Goal: Task Accomplishment & Management: Use online tool/utility

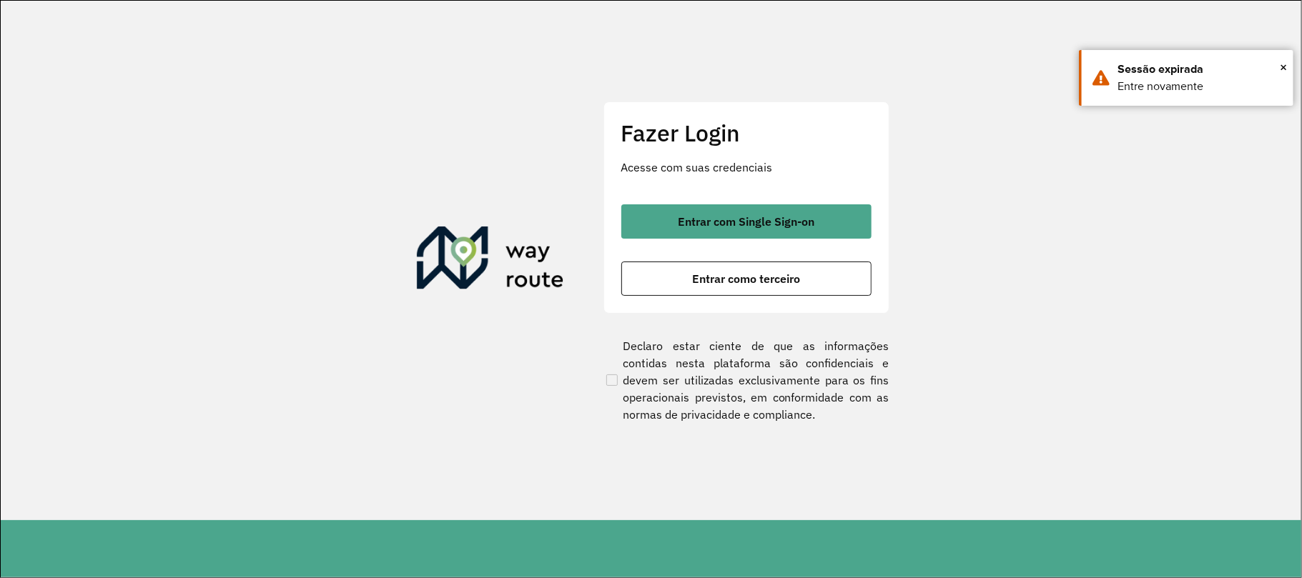
click at [118, 152] on section "Fazer Login Acesse com suas credenciais Entrar com Single Sign-on Entrar como t…" at bounding box center [651, 261] width 1300 height 520
click at [653, 219] on button "Entrar com Single Sign-on" at bounding box center [746, 221] width 250 height 34
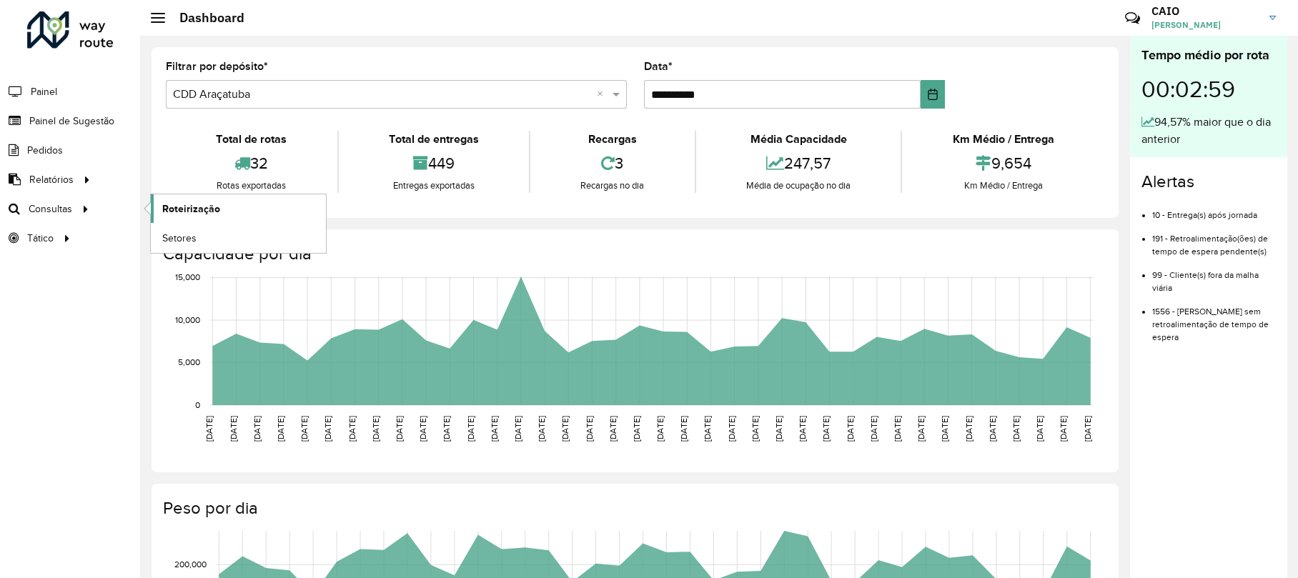
click at [178, 206] on span "Roteirização" at bounding box center [191, 209] width 58 height 15
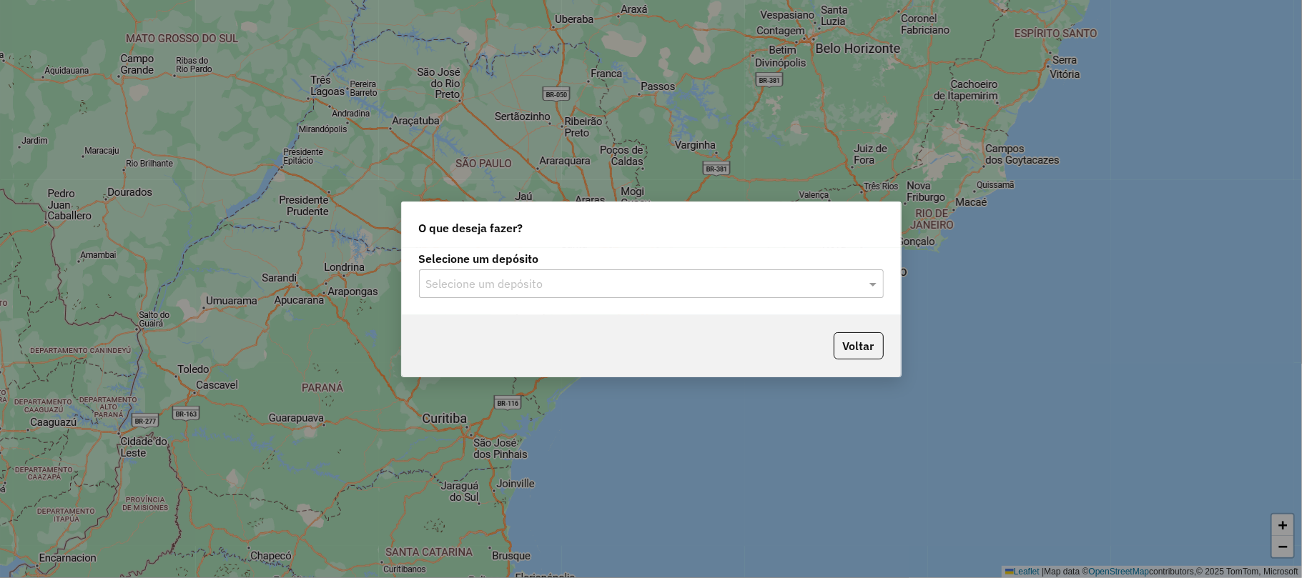
click at [495, 287] on input "text" at bounding box center [637, 284] width 422 height 17
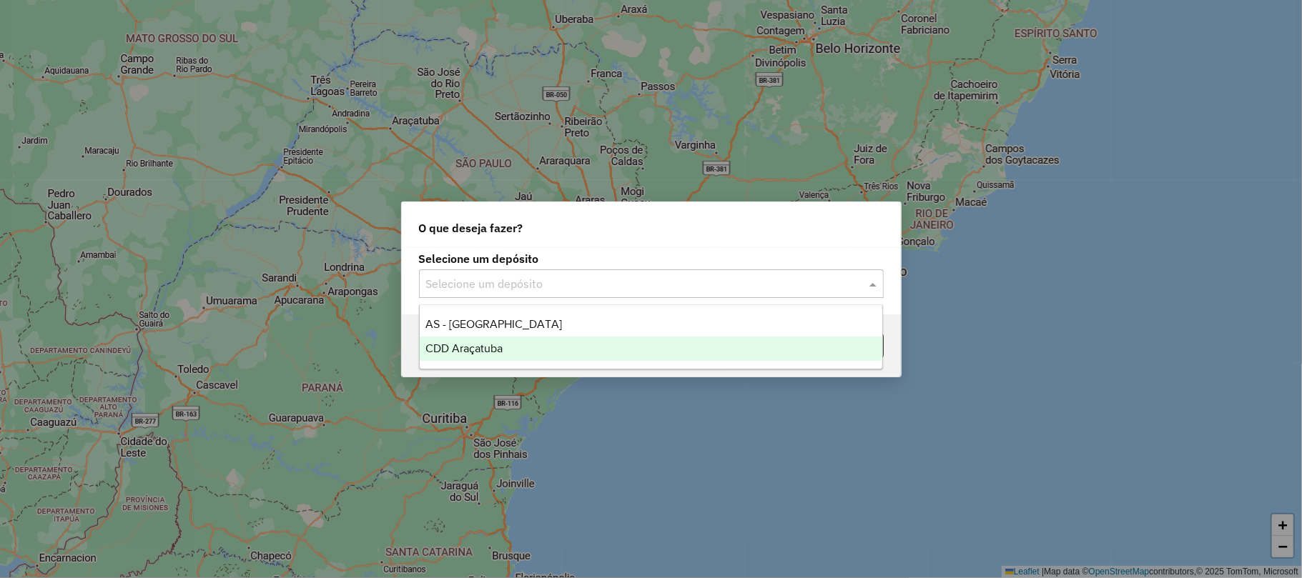
click at [472, 363] on ng-dropdown-panel "AS - Araçatuba CDD Araçatuba" at bounding box center [651, 336] width 464 height 65
click at [467, 352] on span "CDD Araçatuba" at bounding box center [463, 348] width 77 height 12
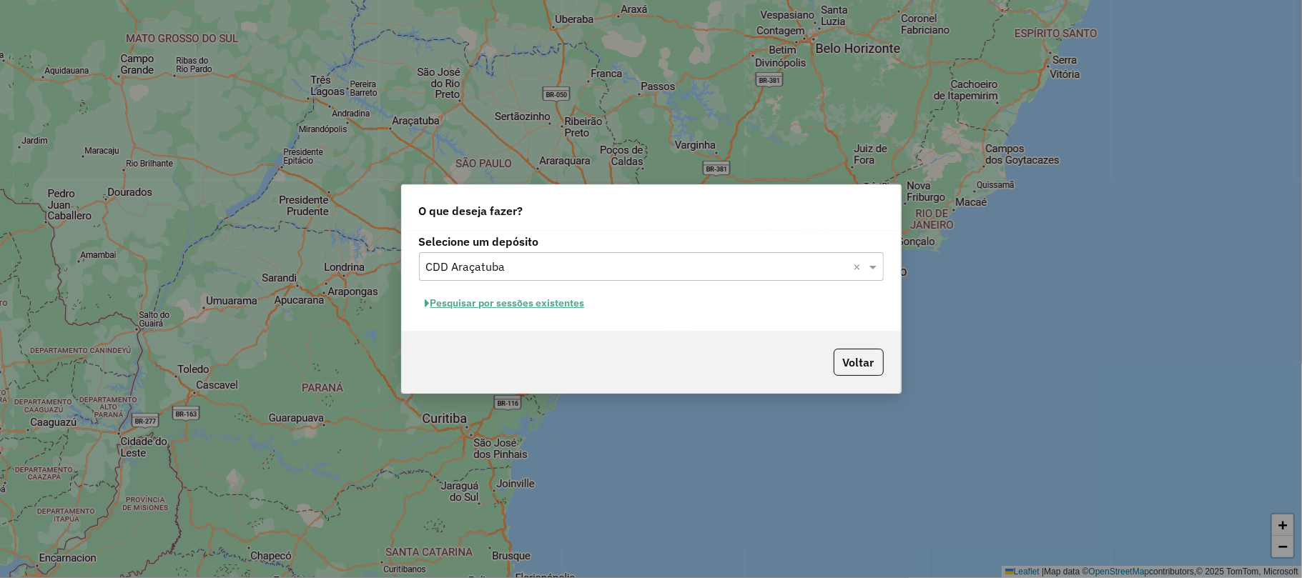
click at [537, 294] on button "Pesquisar por sessões existentes" at bounding box center [505, 303] width 172 height 22
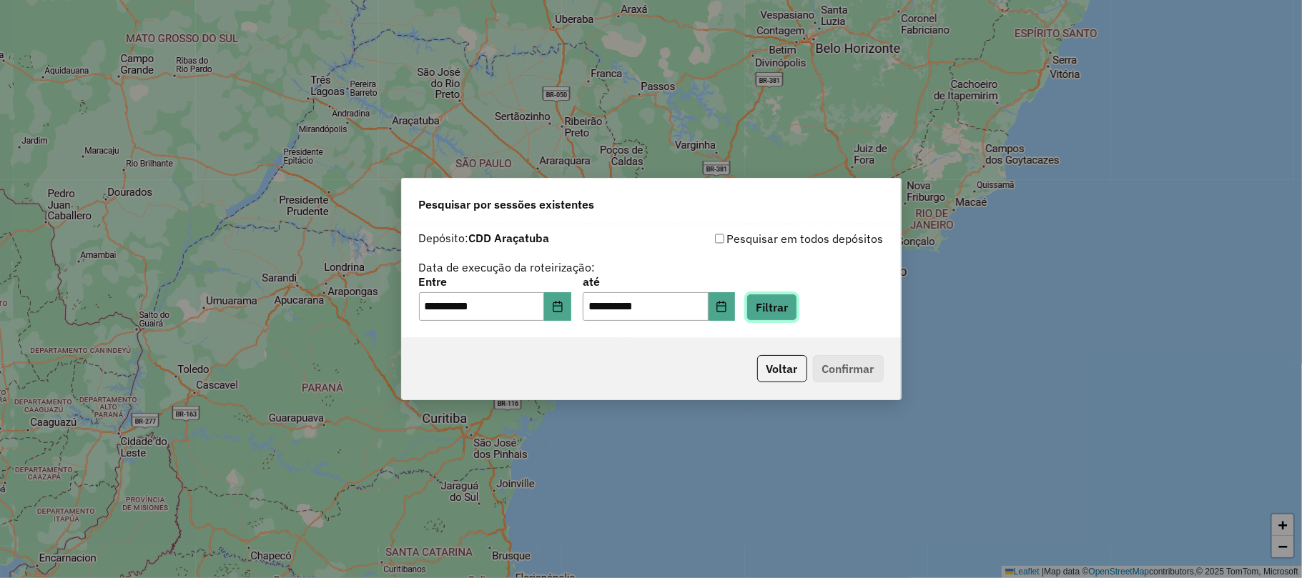
click at [785, 298] on button "Filtrar" at bounding box center [771, 307] width 51 height 27
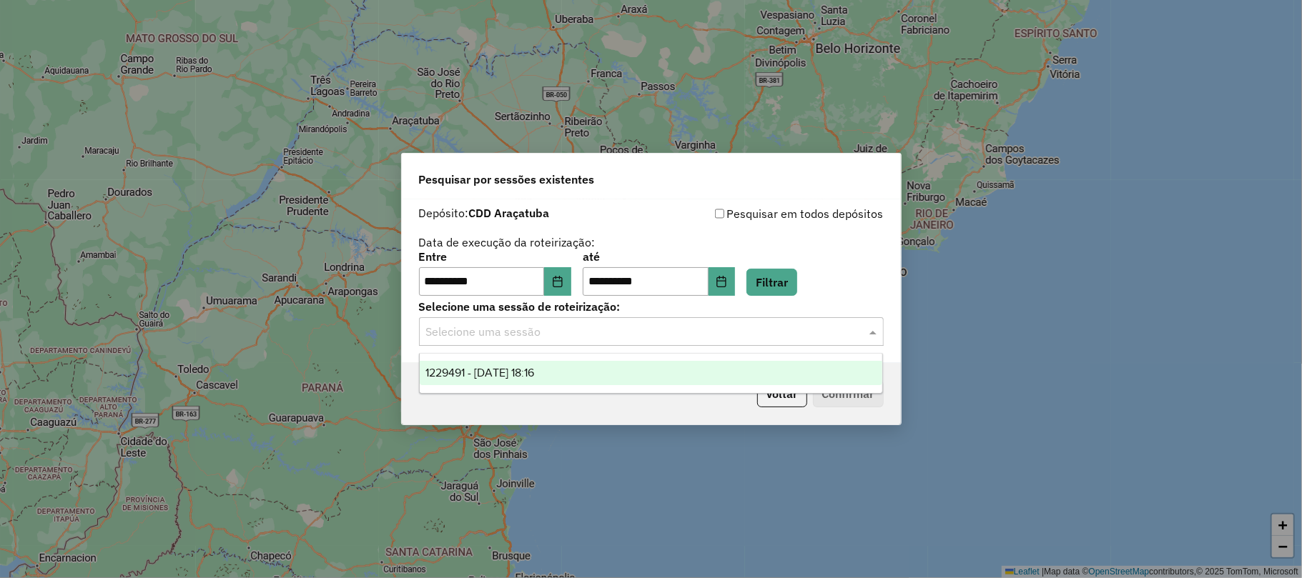
click at [641, 326] on input "text" at bounding box center [637, 332] width 422 height 17
click at [587, 369] on div "1229491 - [DATE] 18:16" at bounding box center [651, 373] width 462 height 24
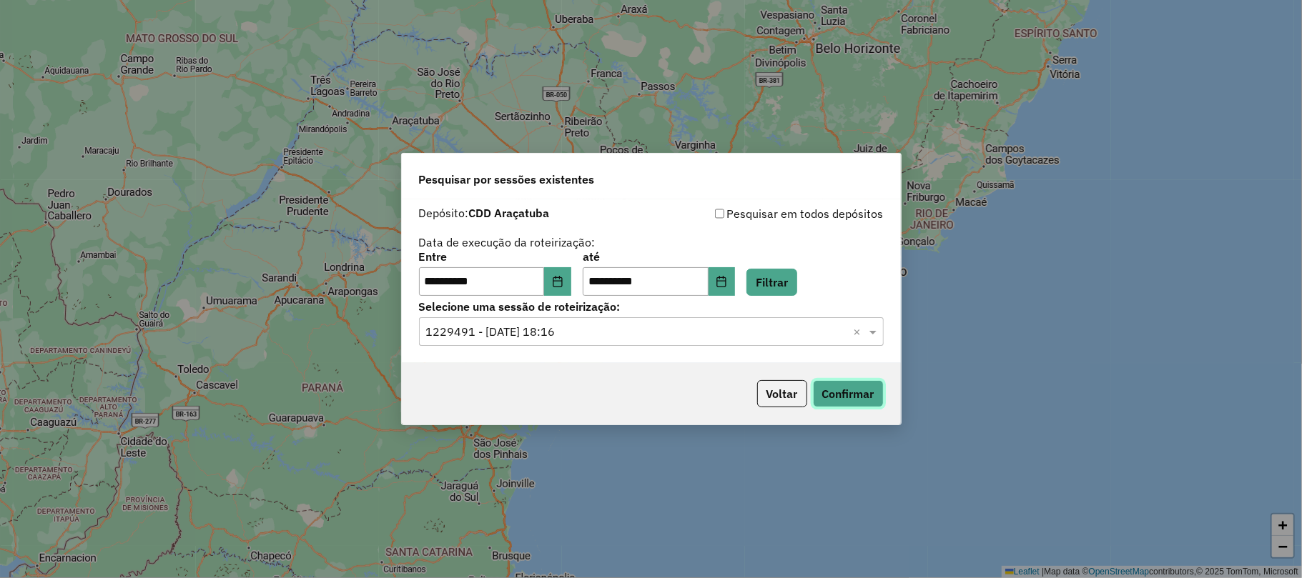
click at [853, 402] on button "Confirmar" at bounding box center [848, 393] width 71 height 27
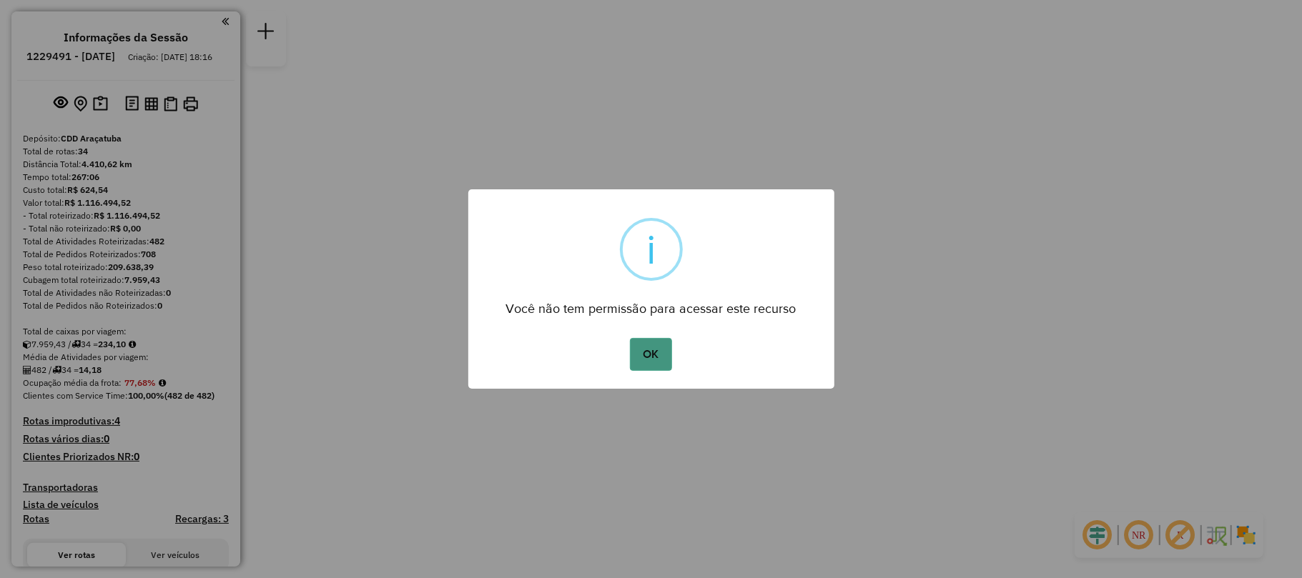
click at [646, 350] on button "OK" at bounding box center [651, 354] width 42 height 33
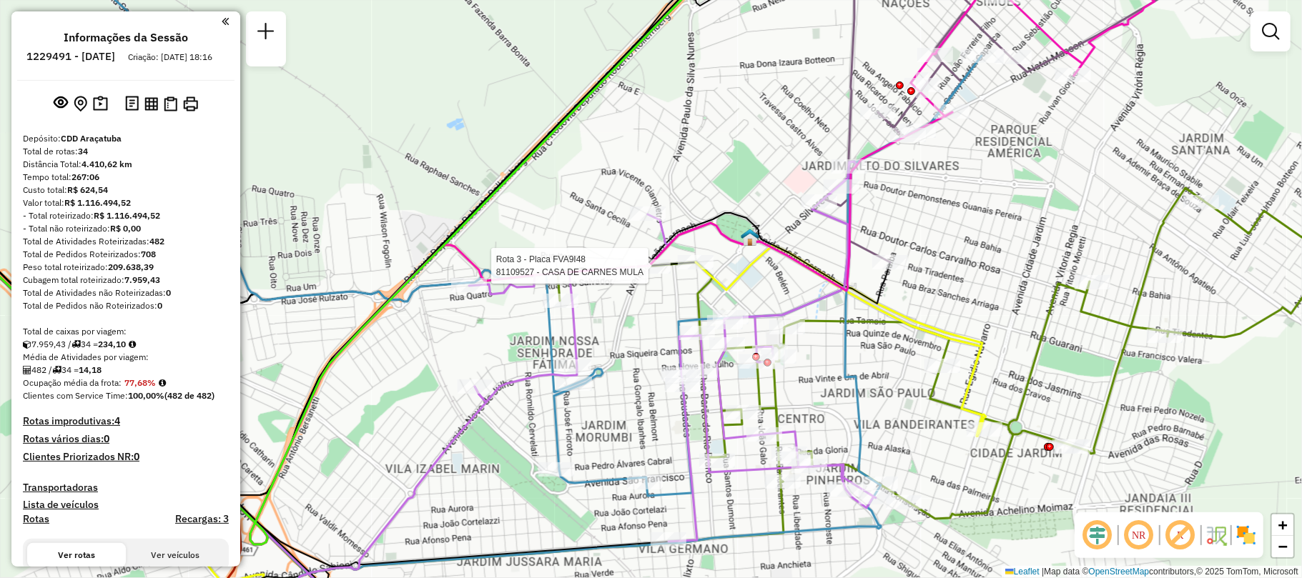
select select "**********"
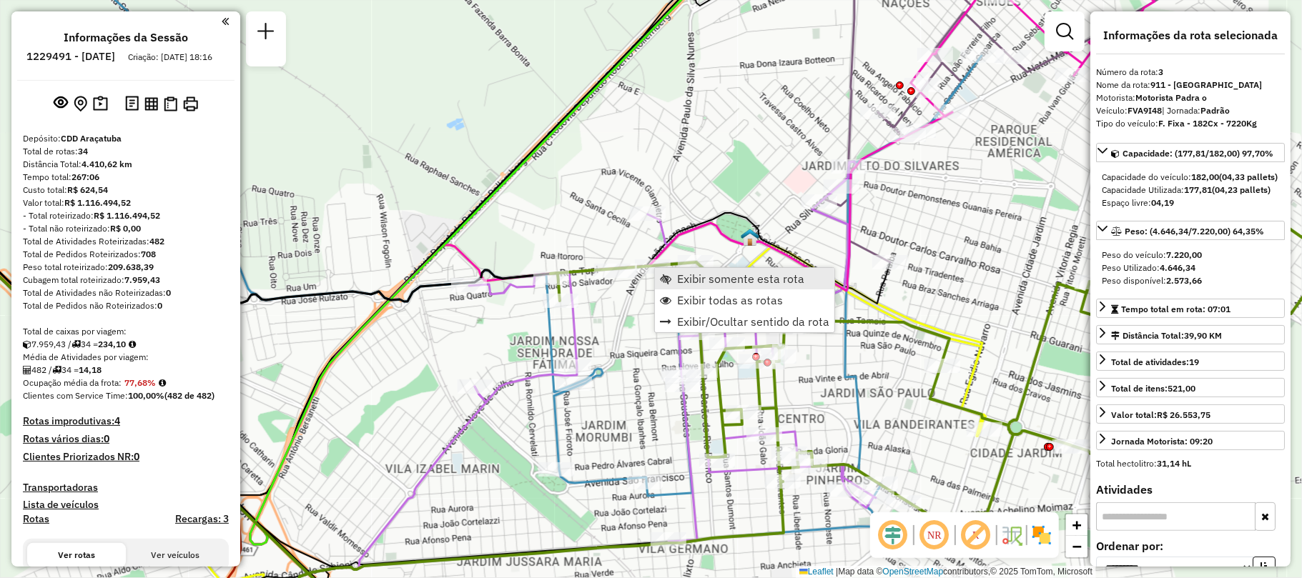
scroll to position [720, 0]
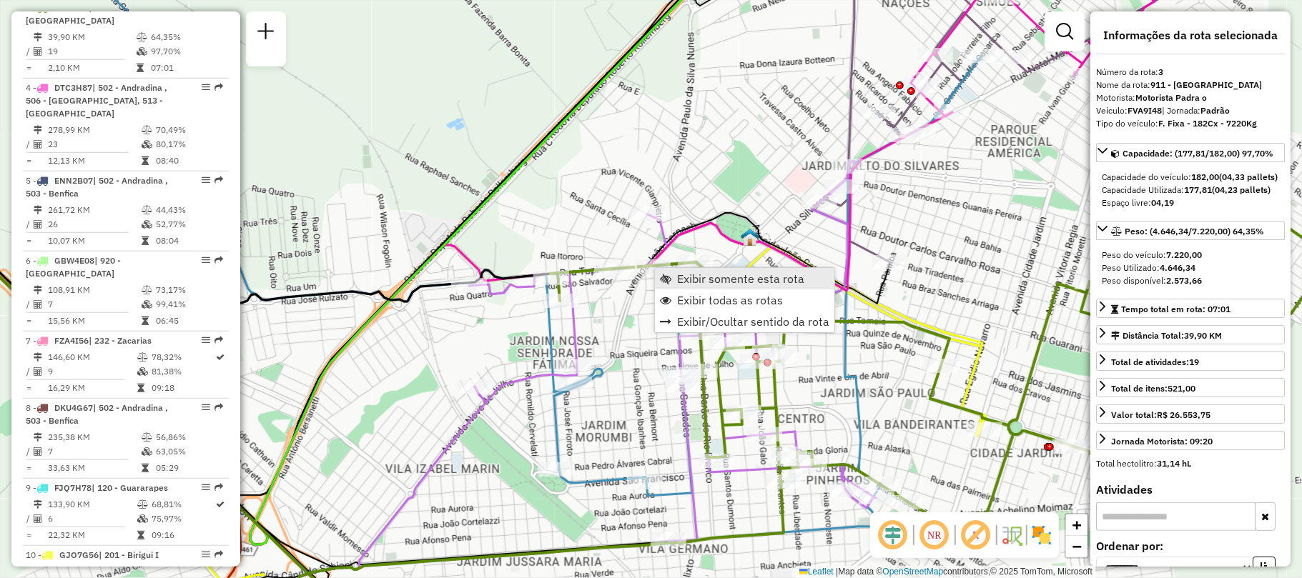
click at [712, 274] on span "Exibir somente esta rota" at bounding box center [740, 278] width 127 height 11
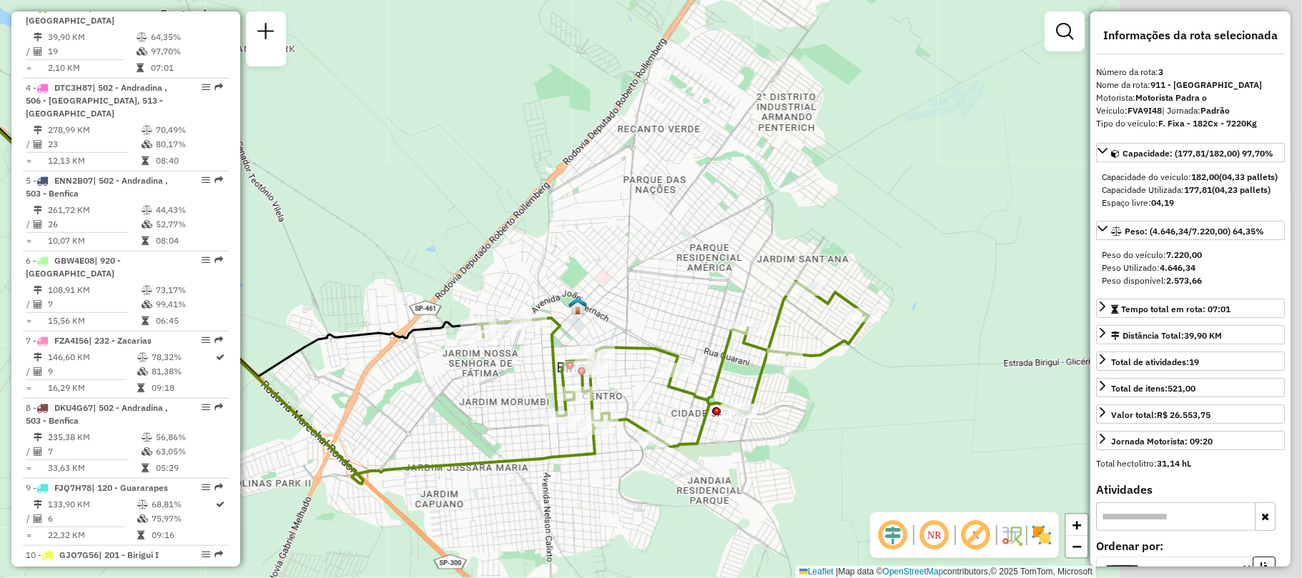
drag, startPoint x: 700, startPoint y: 282, endPoint x: 495, endPoint y: 247, distance: 208.0
click at [495, 247] on div "Janela de atendimento Grade de atendimento Capacidade Transportadoras Veículos …" at bounding box center [651, 289] width 1302 height 578
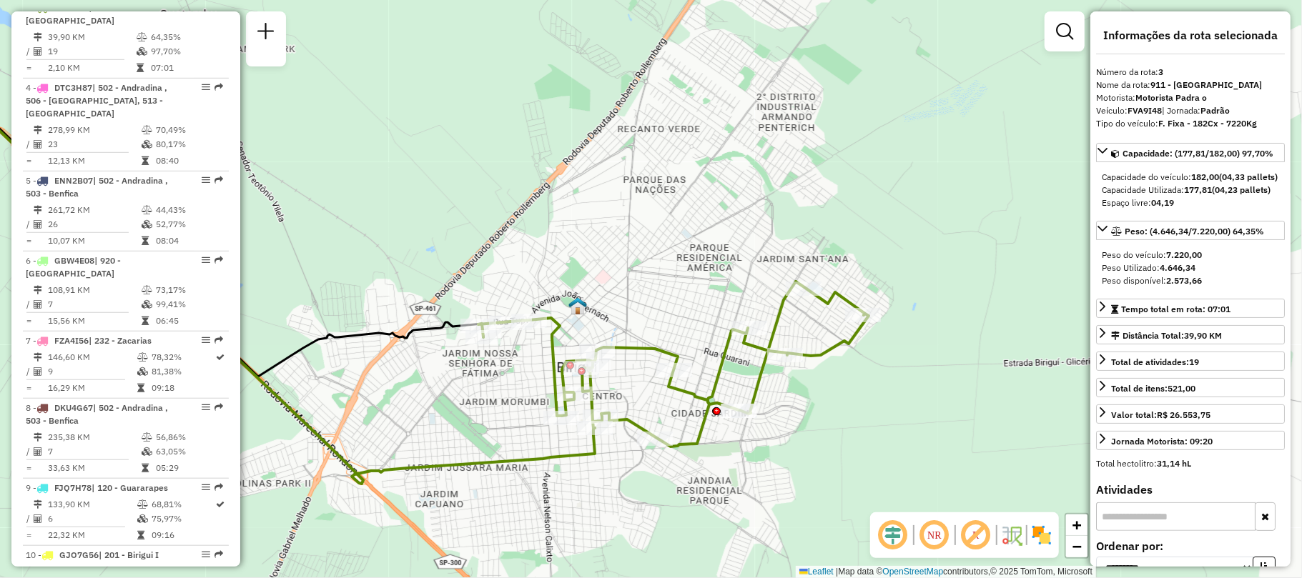
click at [1036, 538] on img at bounding box center [1041, 535] width 23 height 23
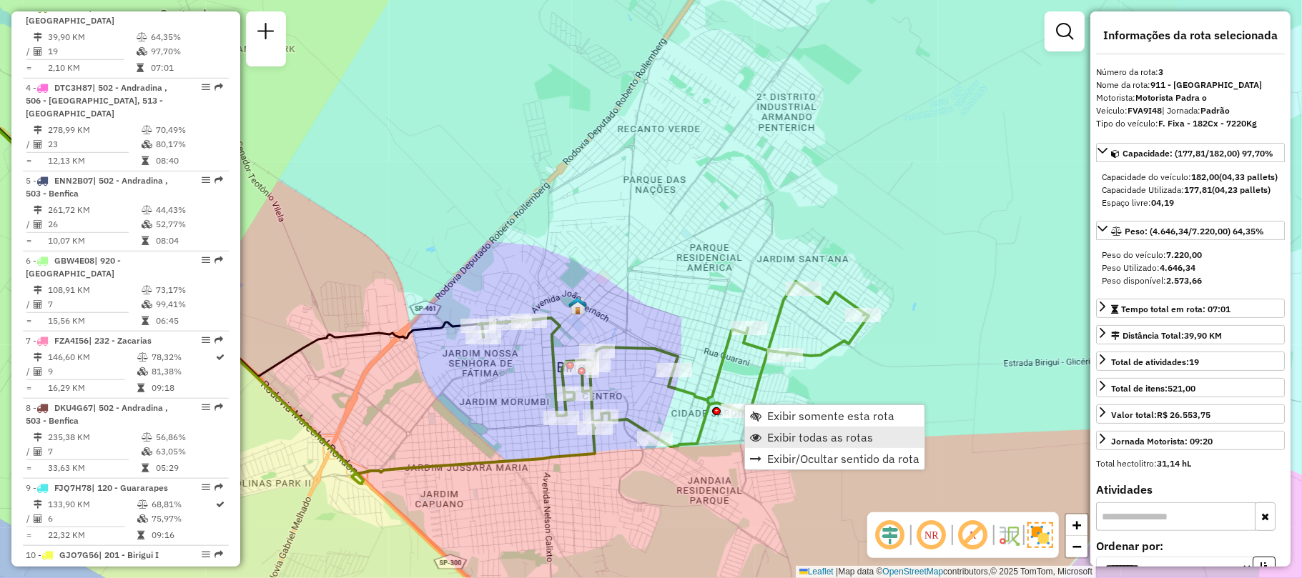
click at [798, 440] on span "Exibir todas as rotas" at bounding box center [820, 437] width 106 height 11
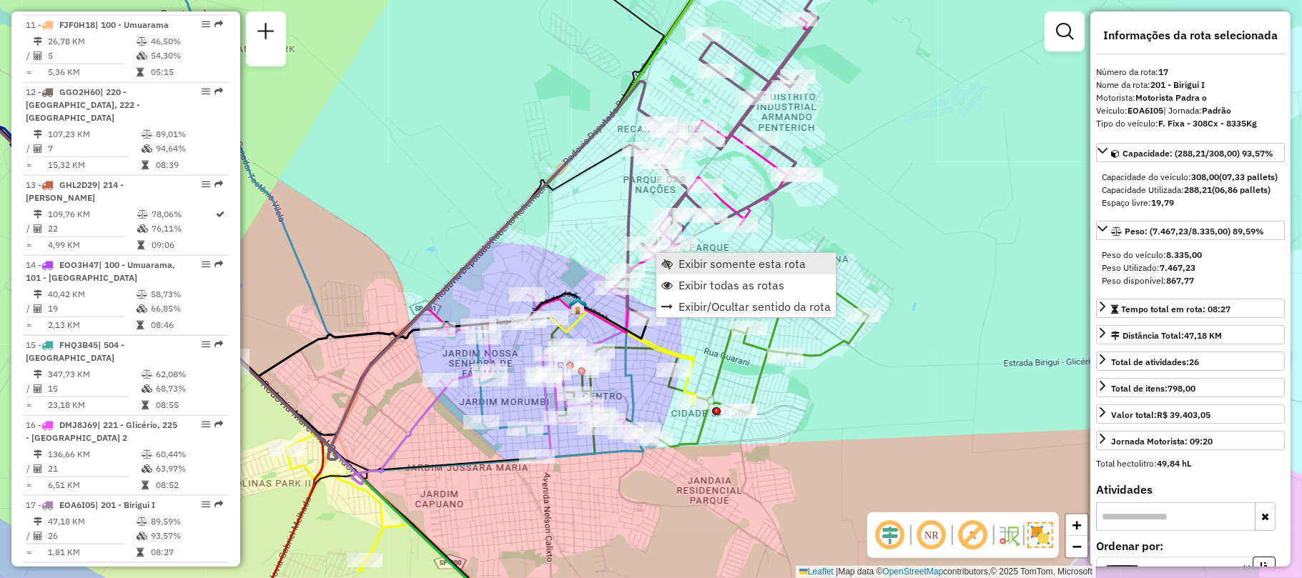
scroll to position [1805, 0]
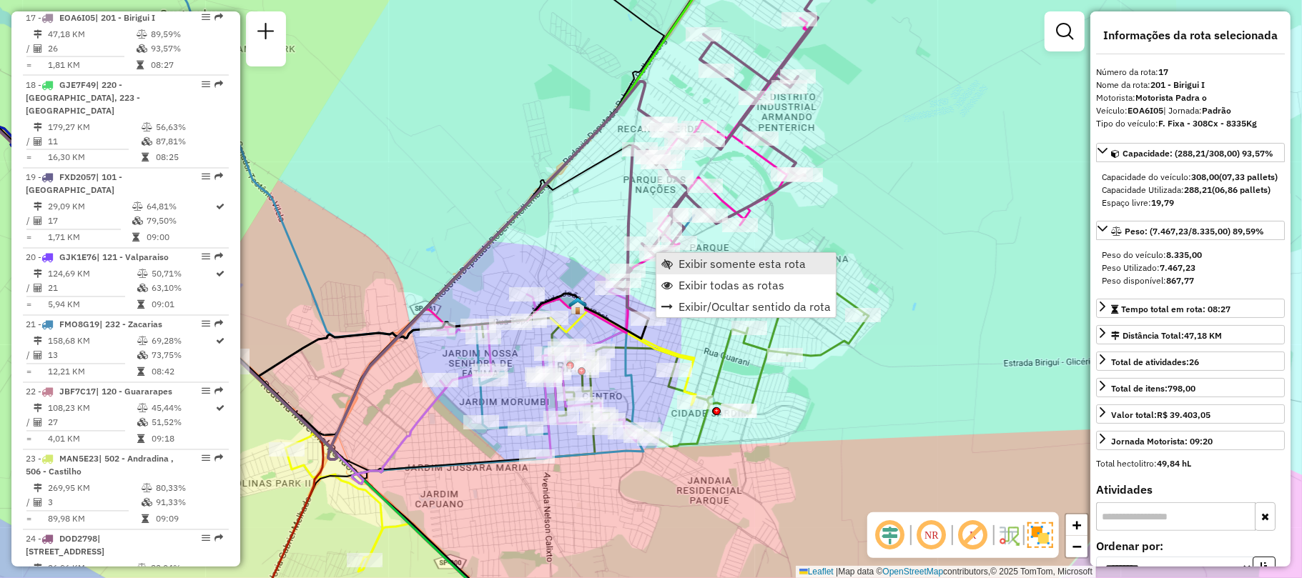
click at [739, 259] on span "Exibir somente esta rota" at bounding box center [741, 263] width 127 height 11
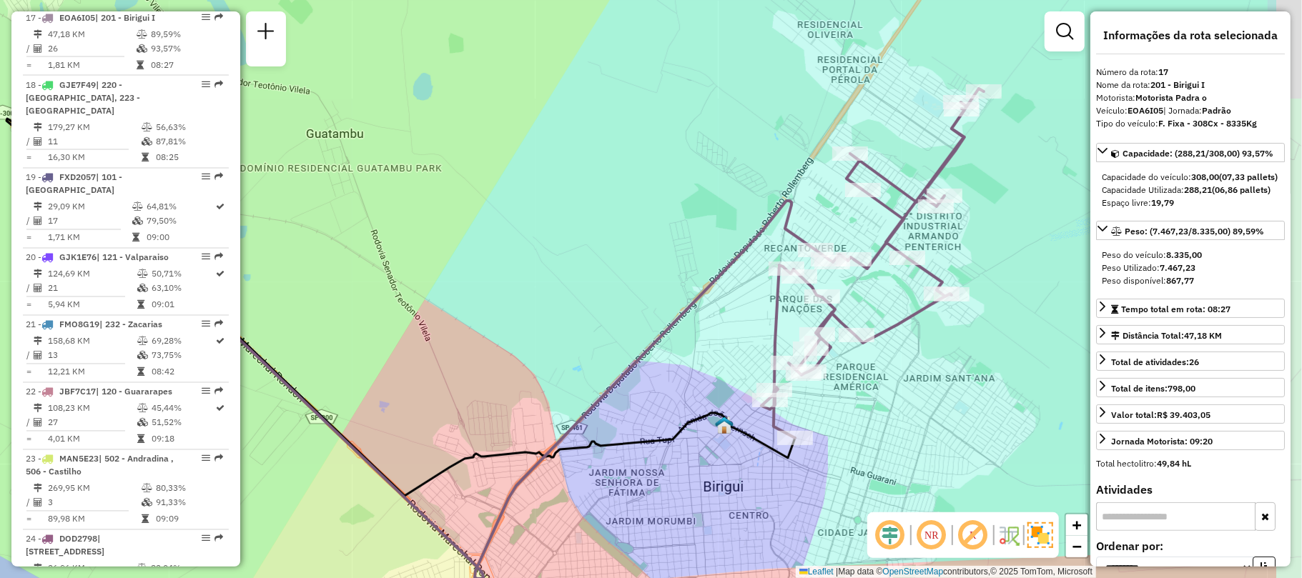
drag, startPoint x: 815, startPoint y: 246, endPoint x: 396, endPoint y: 352, distance: 432.0
click at [392, 359] on div "Janela de atendimento Grade de atendimento Capacidade Transportadoras Veículos …" at bounding box center [651, 289] width 1302 height 578
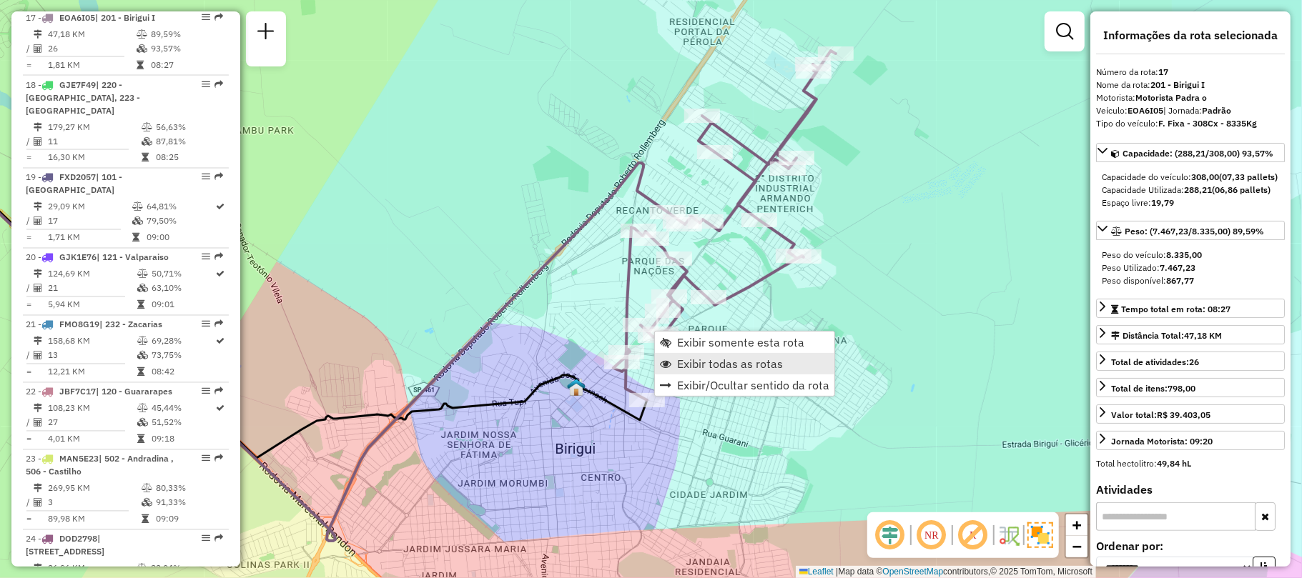
click at [675, 356] on link "Exibir todas as rotas" at bounding box center [744, 363] width 179 height 21
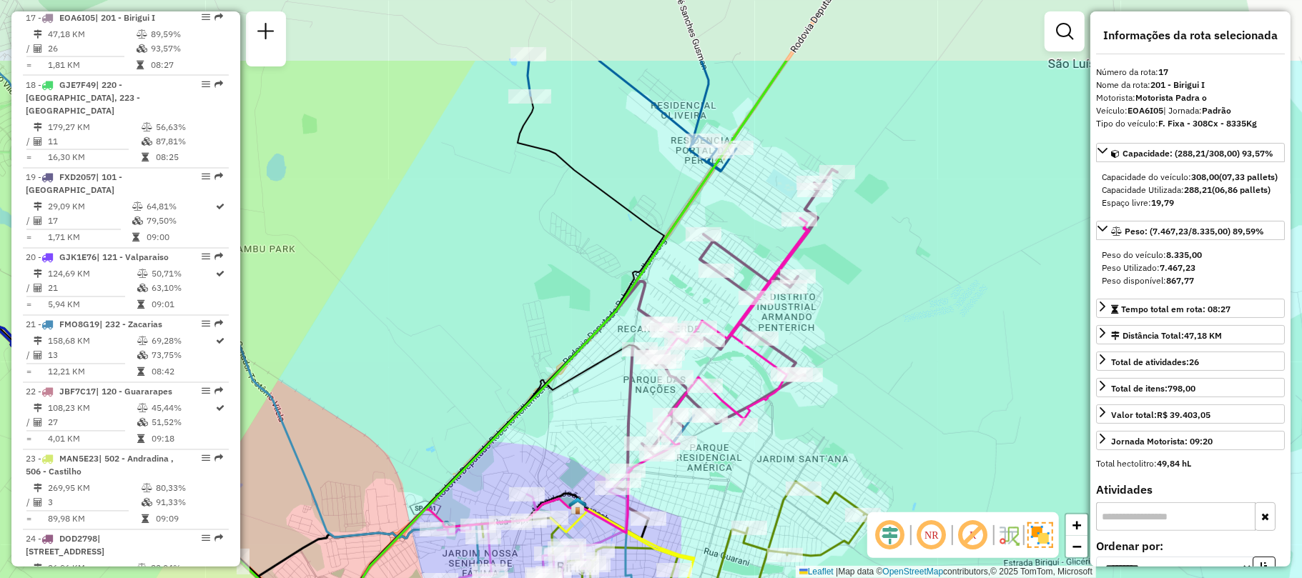
drag, startPoint x: 559, startPoint y: 184, endPoint x: 544, endPoint y: 375, distance: 190.7
click at [552, 365] on div "Janela de atendimento Grade de atendimento Capacidade Transportadoras Veículos …" at bounding box center [651, 289] width 1302 height 578
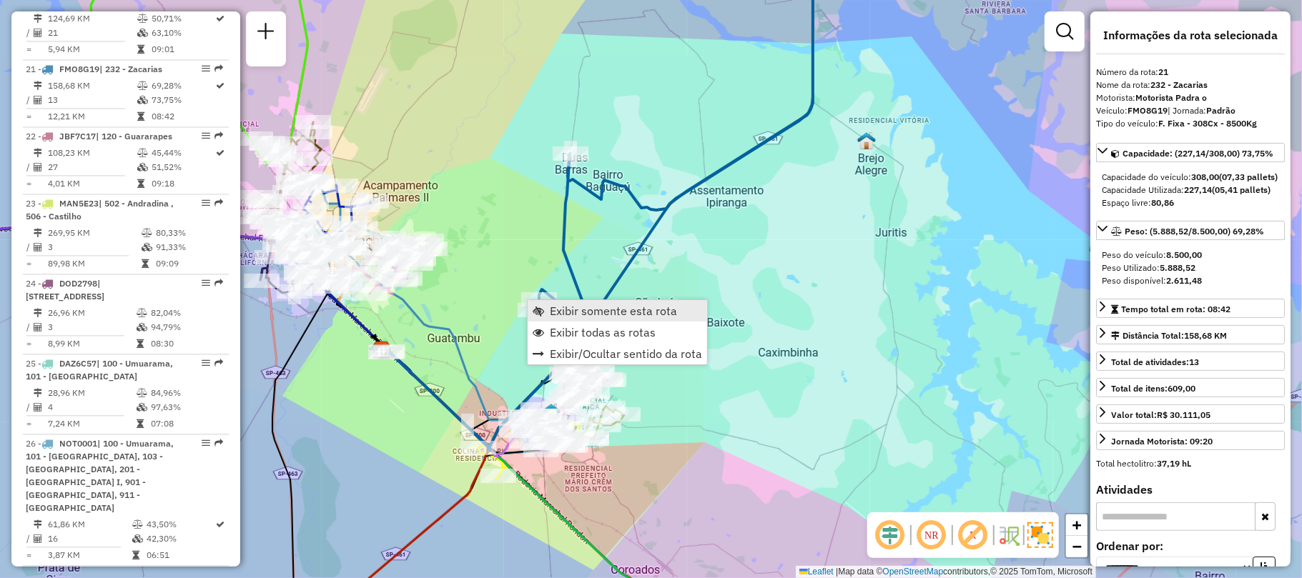
scroll to position [2088, 0]
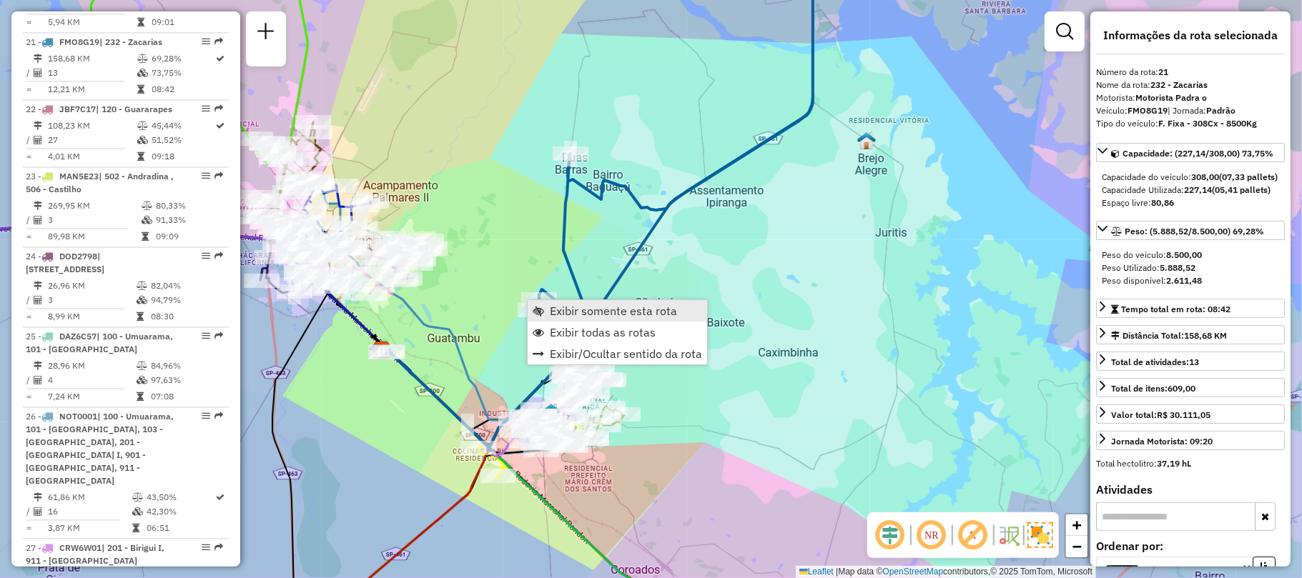
click at [573, 310] on span "Exibir somente esta rota" at bounding box center [613, 310] width 127 height 11
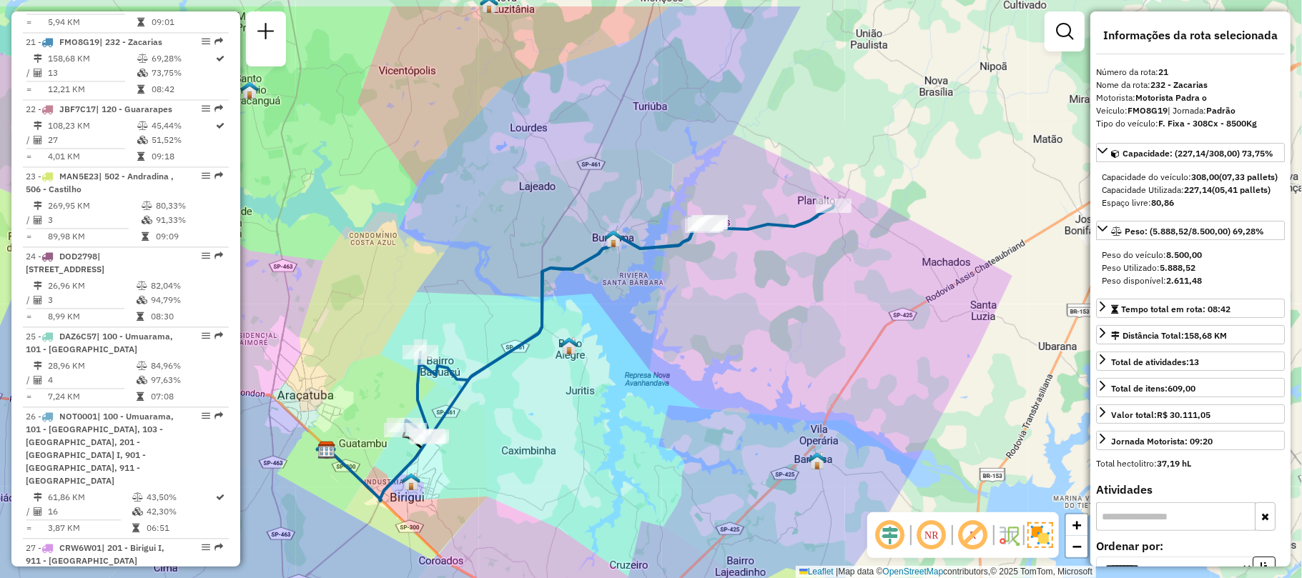
drag, startPoint x: 599, startPoint y: 318, endPoint x: 532, endPoint y: 360, distance: 78.7
click at [532, 360] on div "Janela de atendimento Grade de atendimento Capacidade Transportadoras Veículos …" at bounding box center [651, 289] width 1302 height 578
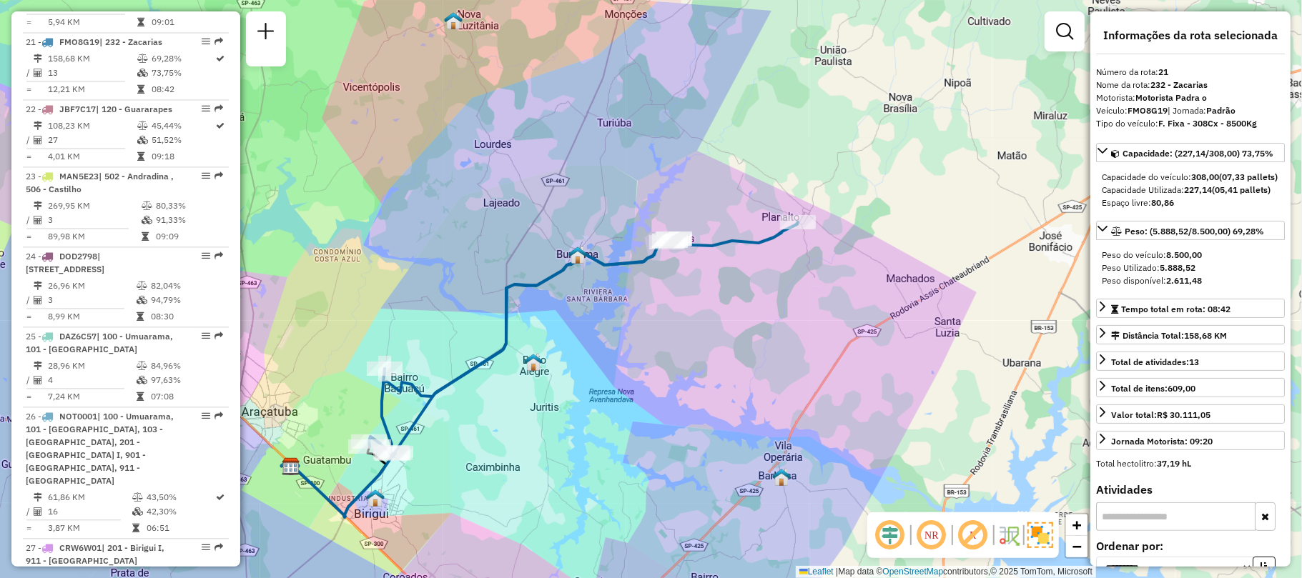
drag, startPoint x: 486, startPoint y: 401, endPoint x: 601, endPoint y: 283, distance: 164.8
click at [601, 283] on div "Janela de atendimento Grade de atendimento Capacidade Transportadoras Veículos …" at bounding box center [651, 289] width 1302 height 578
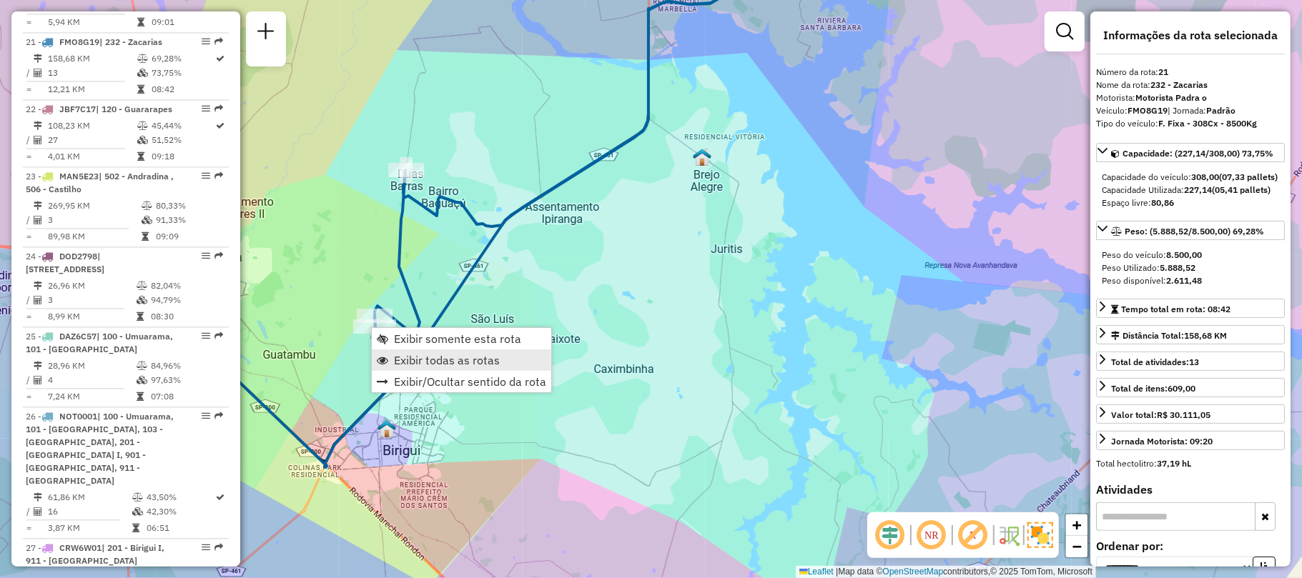
click at [418, 355] on span "Exibir todas as rotas" at bounding box center [447, 360] width 106 height 11
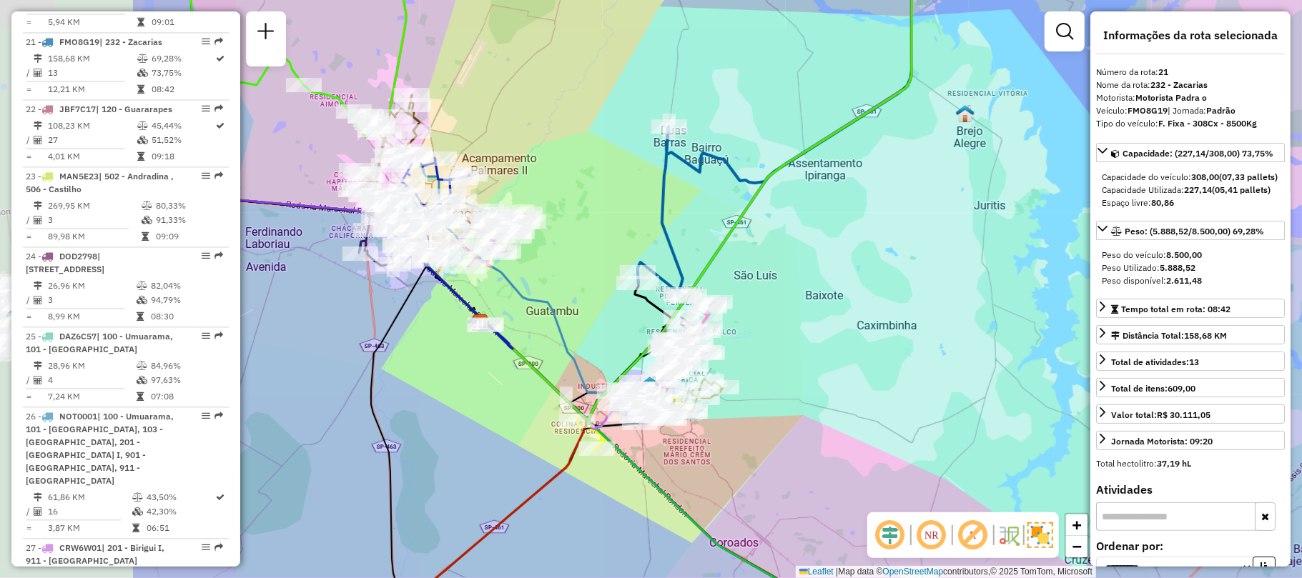
drag, startPoint x: 337, startPoint y: 353, endPoint x: 600, endPoint y: 309, distance: 266.6
click at [600, 309] on div "Janela de atendimento Grade de atendimento Capacidade Transportadoras Veículos …" at bounding box center [651, 289] width 1302 height 578
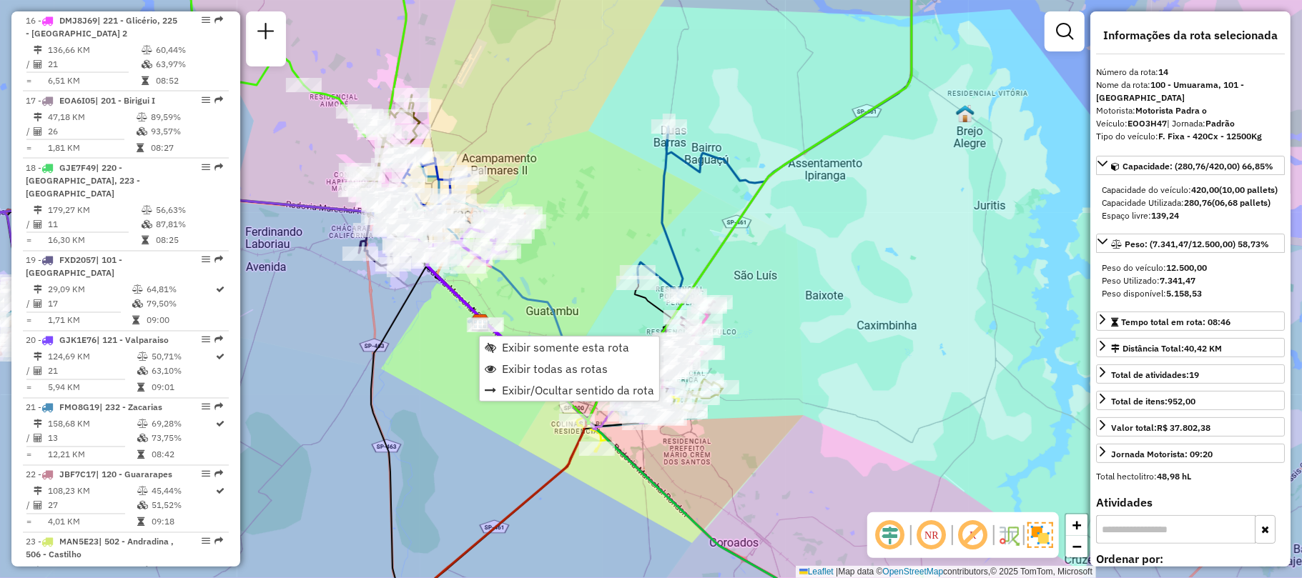
scroll to position [1565, 0]
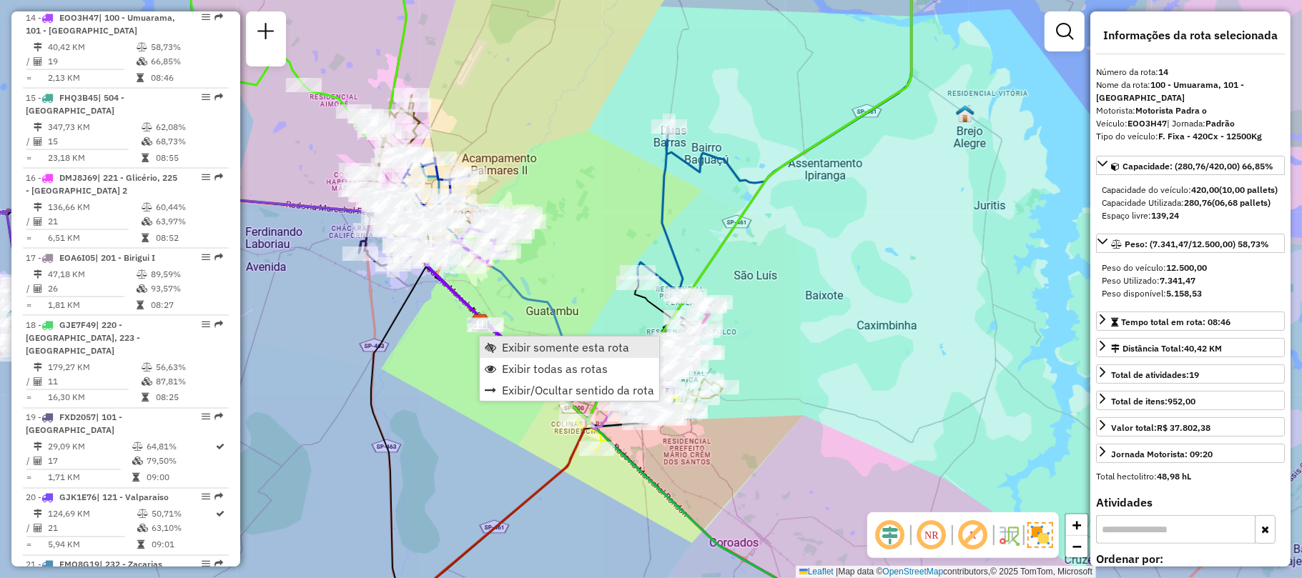
click at [510, 355] on link "Exibir somente esta rota" at bounding box center [569, 347] width 179 height 21
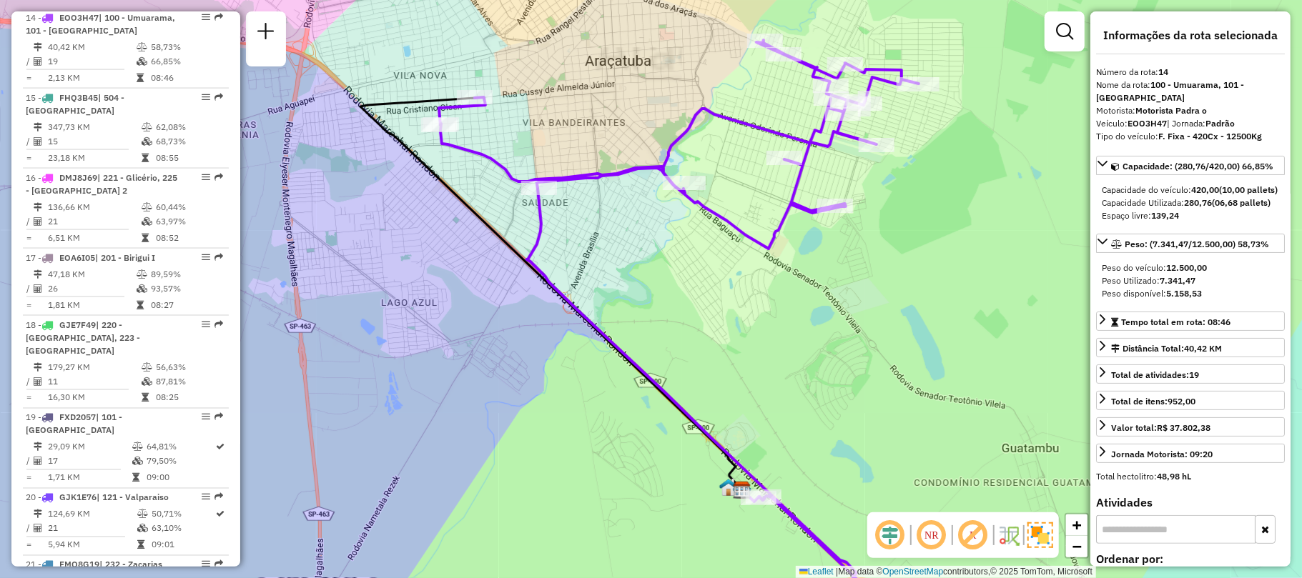
drag, startPoint x: 510, startPoint y: 355, endPoint x: 480, endPoint y: 440, distance: 90.2
click at [480, 439] on div "Janela de atendimento Grade de atendimento Capacidade Transportadoras Veículos …" at bounding box center [651, 289] width 1302 height 578
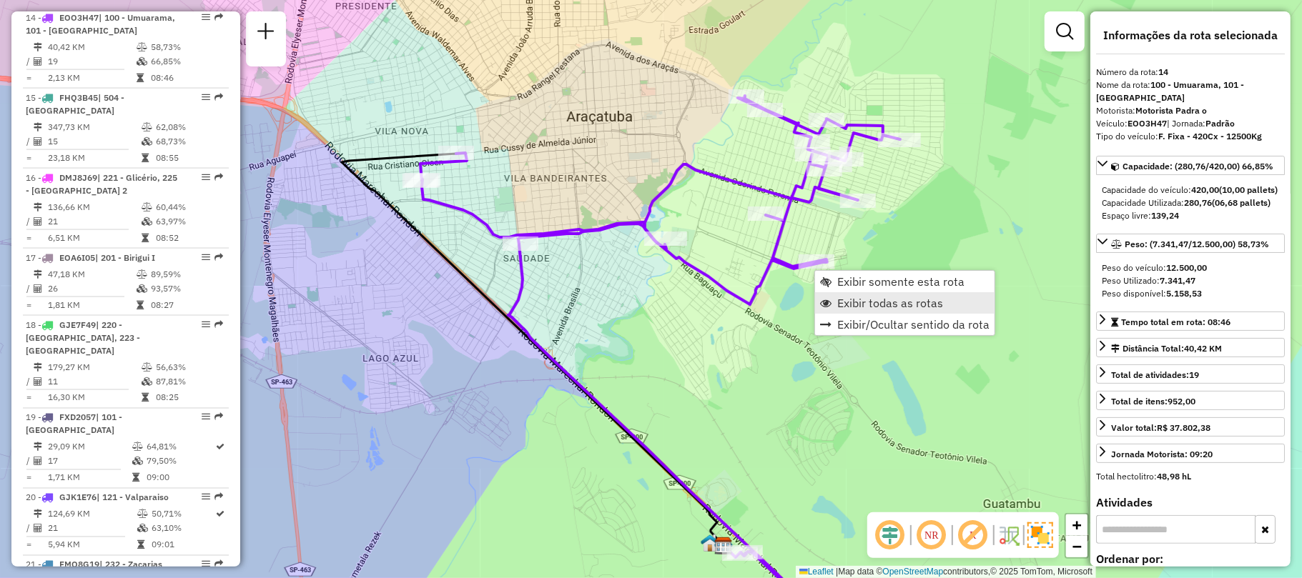
click at [851, 298] on span "Exibir todas as rotas" at bounding box center [890, 302] width 106 height 11
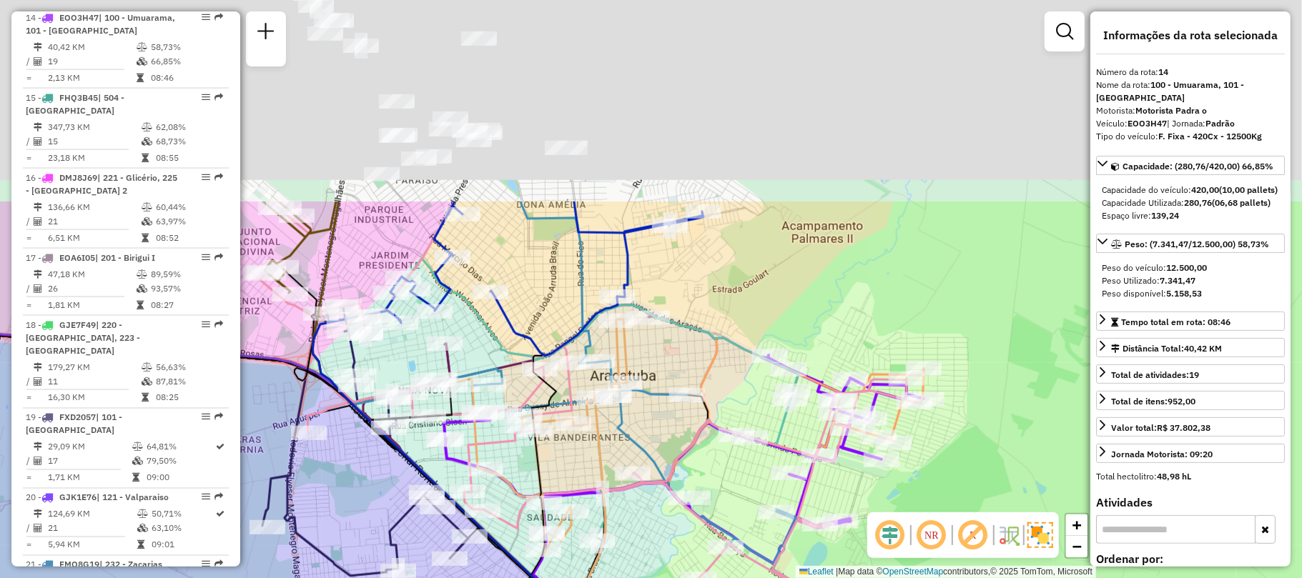
drag, startPoint x: 690, startPoint y: 301, endPoint x: 686, endPoint y: 445, distance: 143.7
click at [686, 445] on icon at bounding box center [587, 392] width 654 height 381
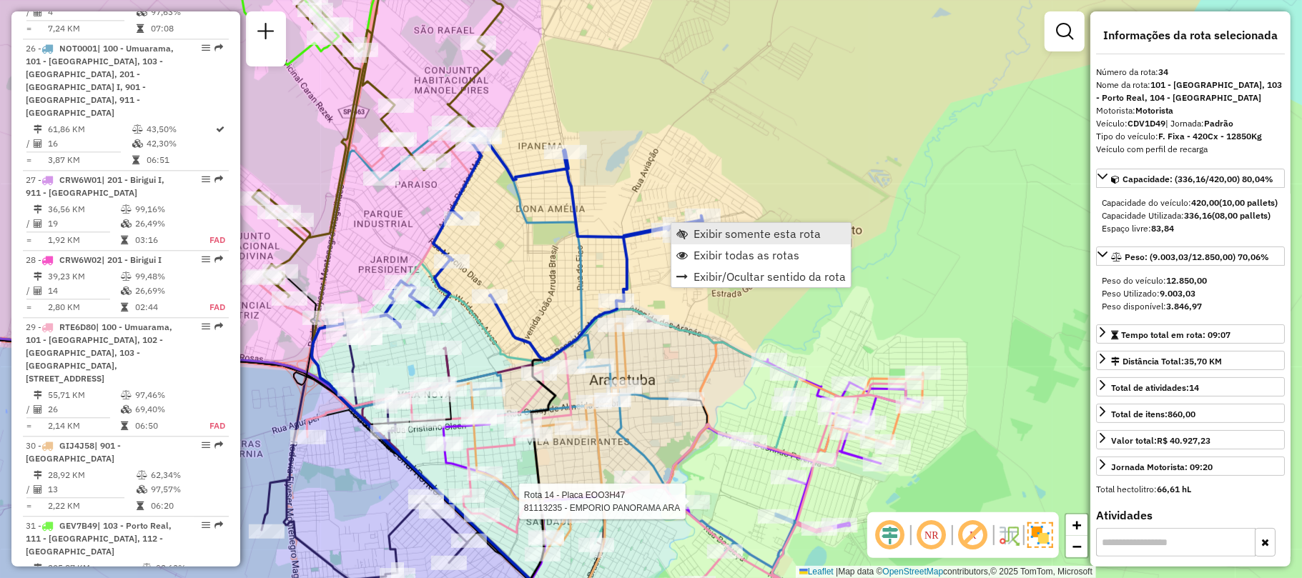
scroll to position [2732, 0]
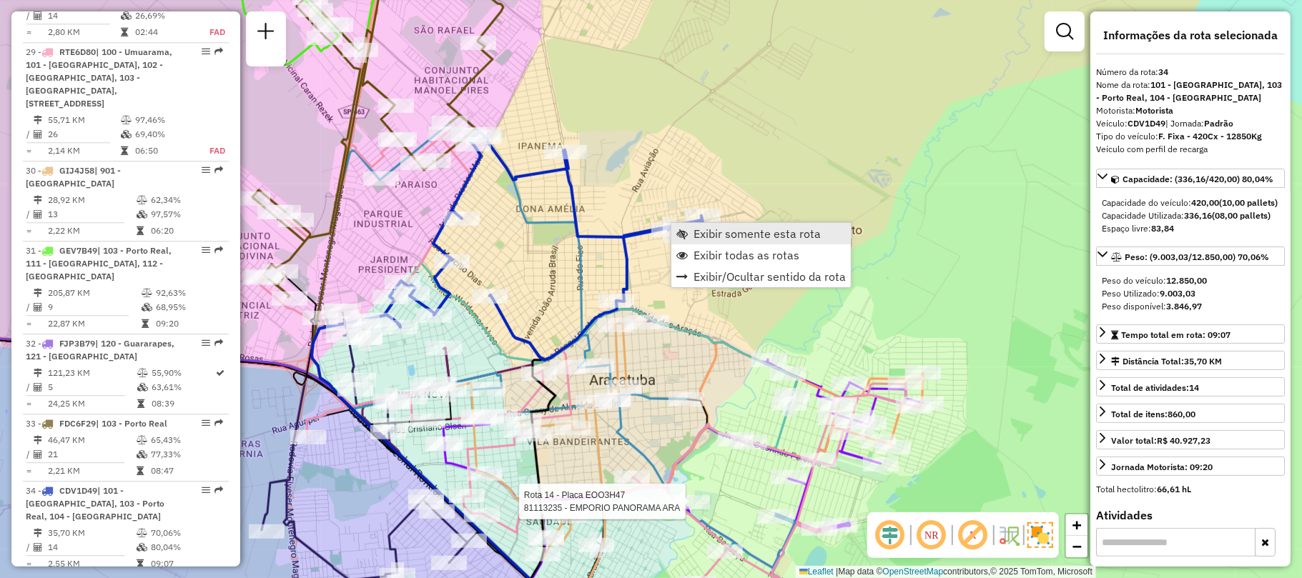
click at [693, 230] on span "Exibir somente esta rota" at bounding box center [756, 233] width 127 height 11
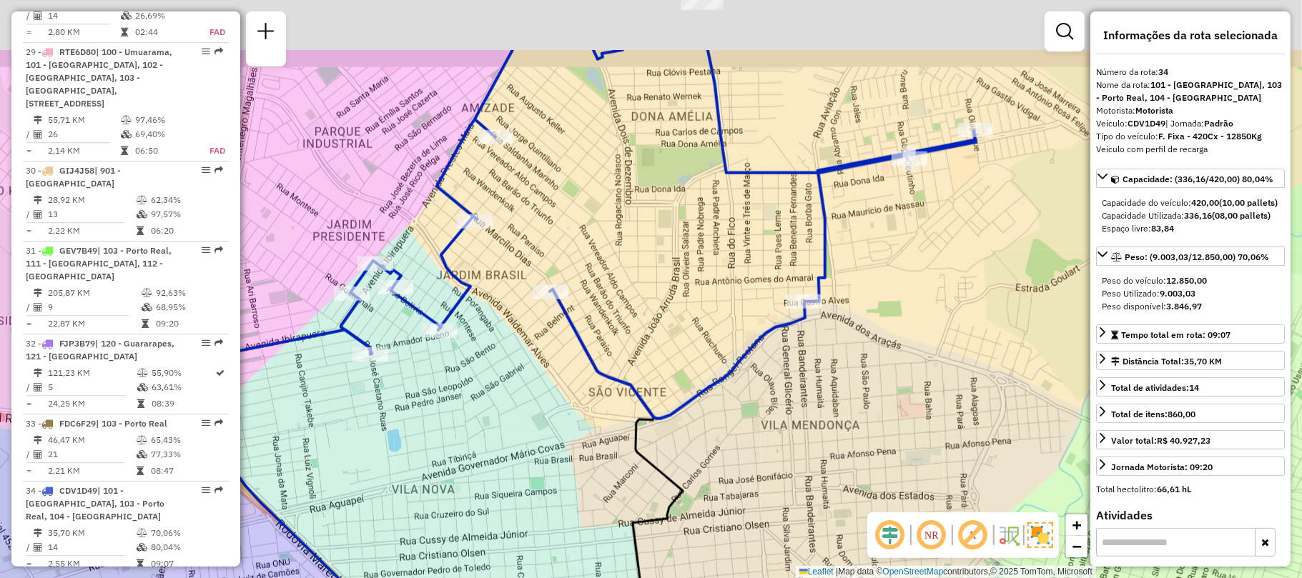
drag, startPoint x: 619, startPoint y: 310, endPoint x: 516, endPoint y: 395, distance: 133.5
click at [516, 395] on div "Janela de atendimento Grade de atendimento Capacidade Transportadoras Veículos …" at bounding box center [651, 289] width 1302 height 578
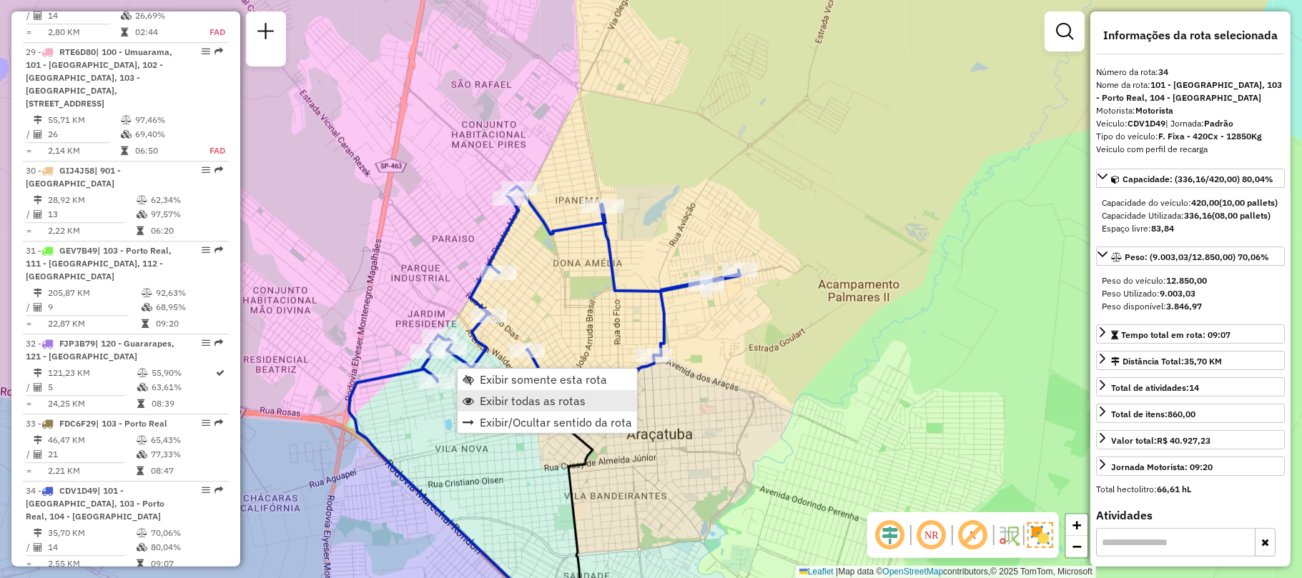
click at [519, 395] on span "Exibir todas as rotas" at bounding box center [533, 400] width 106 height 11
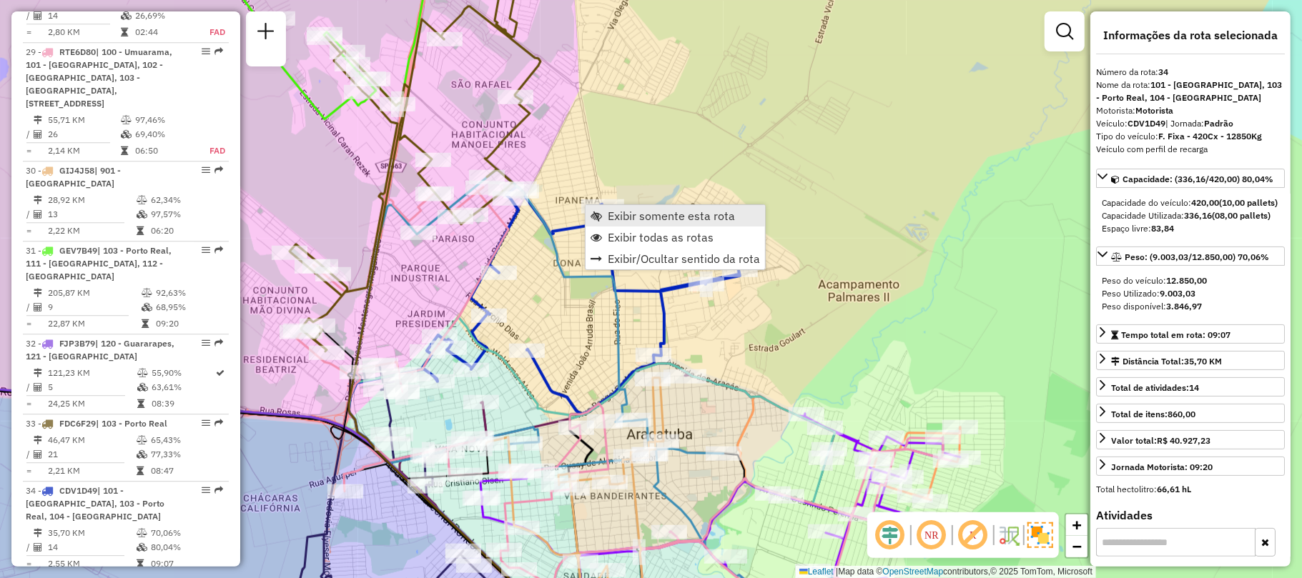
click at [639, 217] on span "Exibir somente esta rota" at bounding box center [671, 215] width 127 height 11
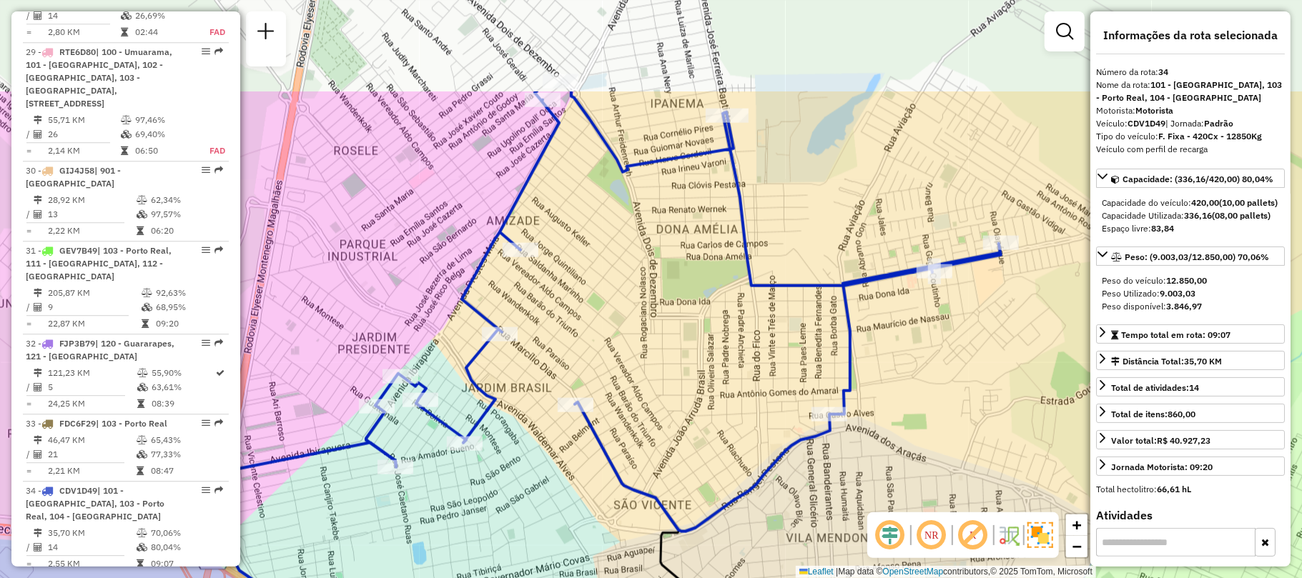
drag, startPoint x: 736, startPoint y: 218, endPoint x: 669, endPoint y: 360, distance: 157.3
click at [669, 360] on div "Janela de atendimento Grade de atendimento Capacidade Transportadoras Veículos …" at bounding box center [651, 289] width 1302 height 578
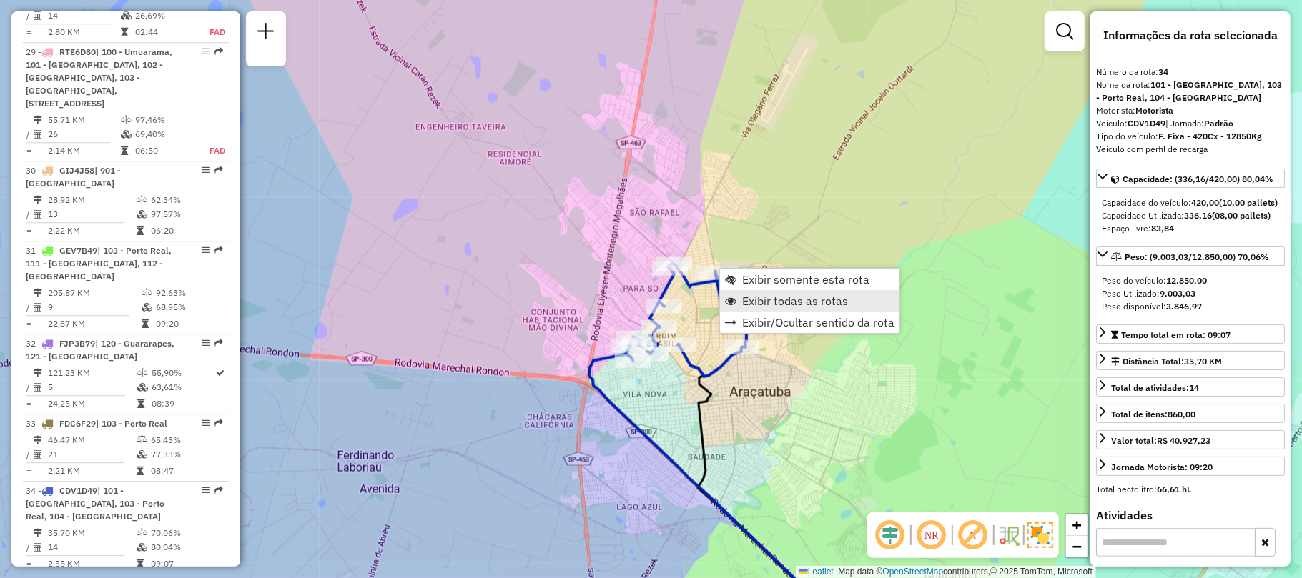
click at [768, 295] on span "Exibir todas as rotas" at bounding box center [795, 300] width 106 height 11
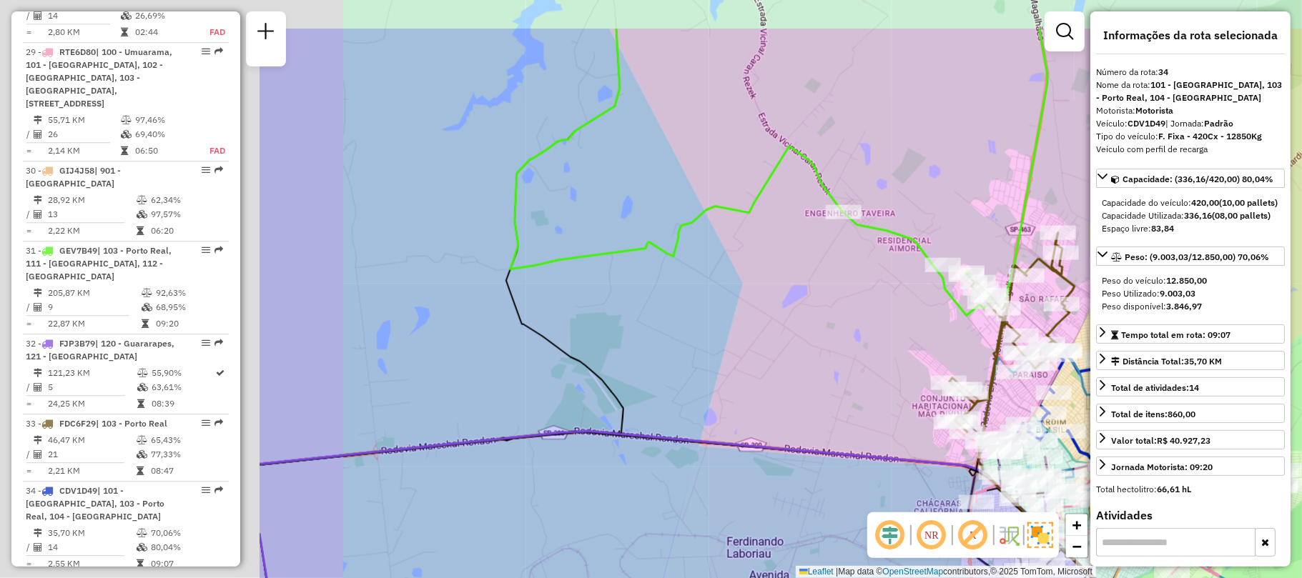
drag, startPoint x: 413, startPoint y: 209, endPoint x: 799, endPoint y: 292, distance: 394.8
click at [799, 292] on div "Janela de atendimento Grade de atendimento Capacidade Transportadoras Veículos …" at bounding box center [651, 289] width 1302 height 578
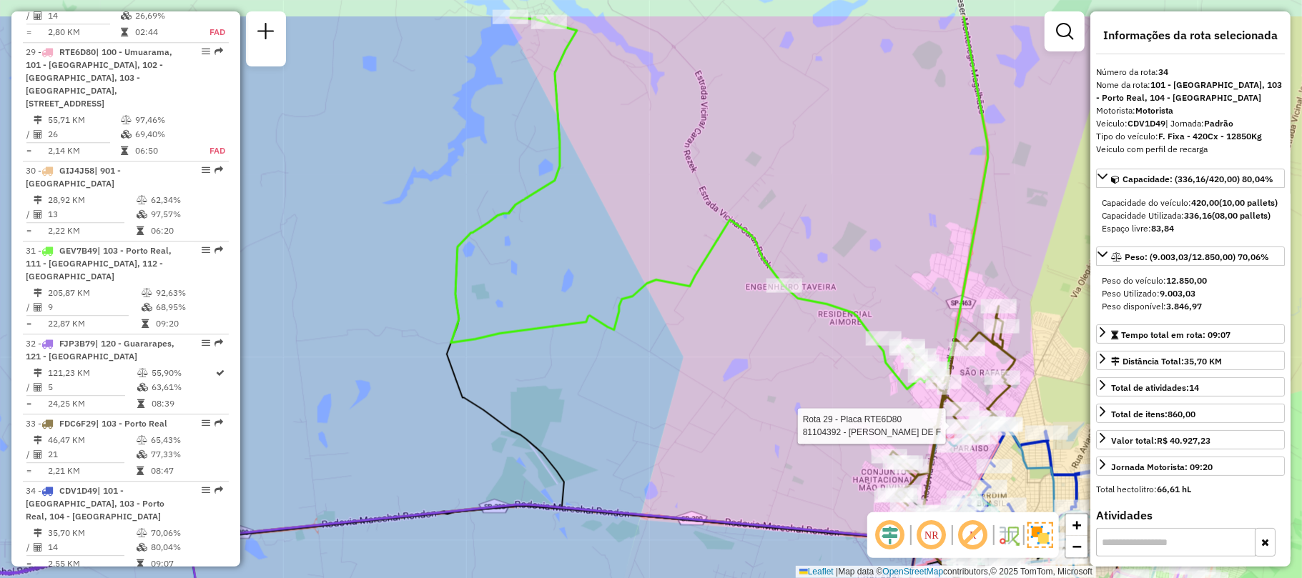
drag, startPoint x: 659, startPoint y: 259, endPoint x: 562, endPoint y: 347, distance: 131.1
click at [562, 347] on icon at bounding box center [719, 202] width 537 height 373
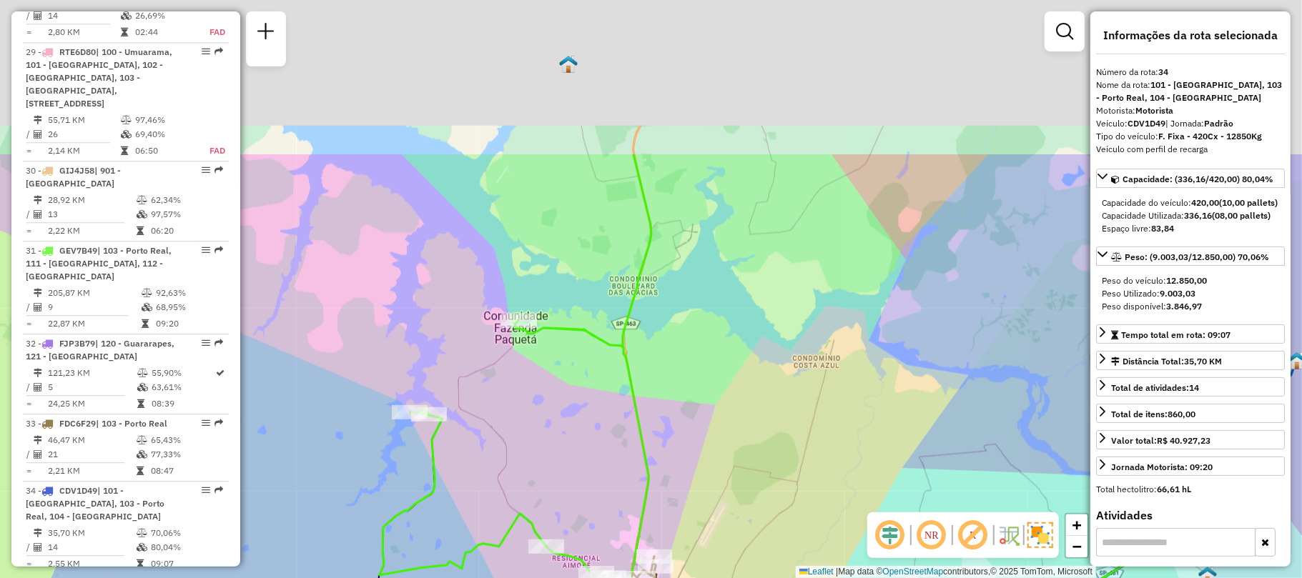
drag, startPoint x: 663, startPoint y: 178, endPoint x: 559, endPoint y: 409, distance: 253.3
click at [559, 409] on div "Rota 29 - Placa RTE6D80 81104392 - OSVALDO MARTINS DE F Janela de atendimento G…" at bounding box center [651, 289] width 1302 height 578
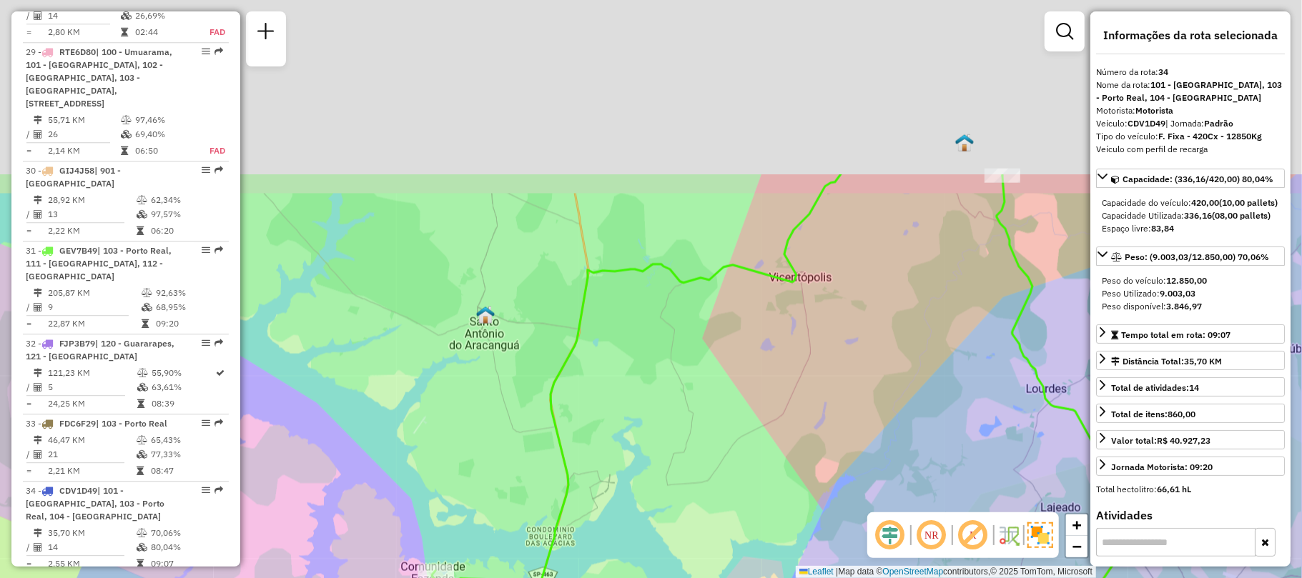
drag, startPoint x: 589, startPoint y: 209, endPoint x: 515, endPoint y: 442, distance: 243.9
click at [515, 442] on div "Rota 29 - Placa RTE6D80 81104392 - OSVALDO MARTINS DE F Janela de atendimento G…" at bounding box center [651, 289] width 1302 height 578
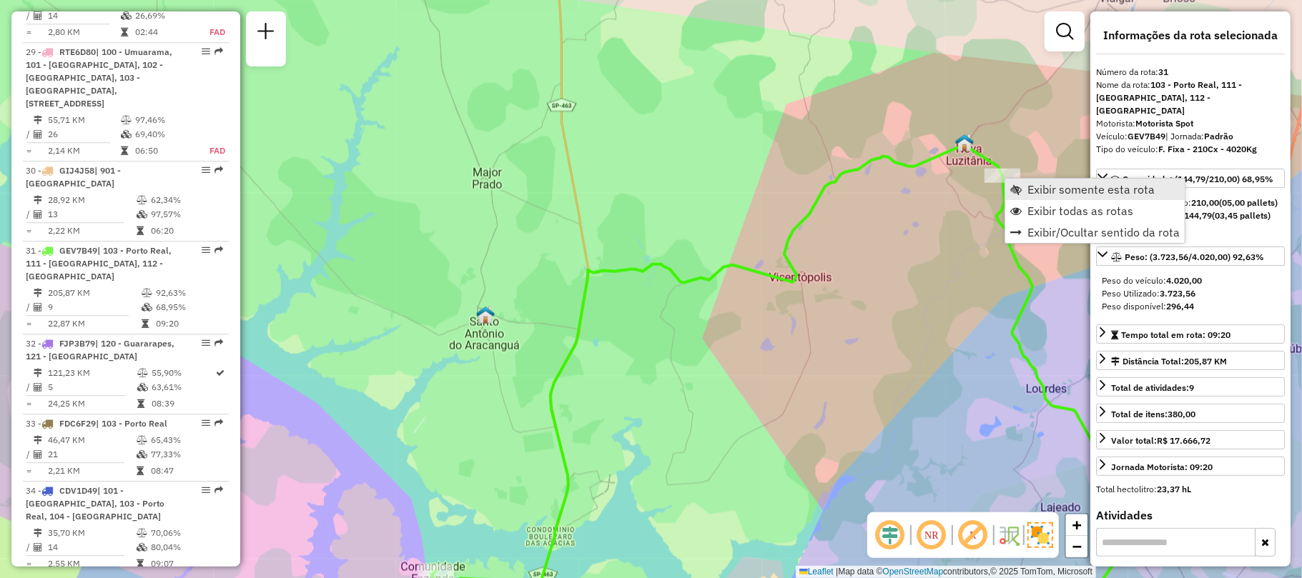
click at [1058, 181] on link "Exibir somente esta rota" at bounding box center [1094, 189] width 179 height 21
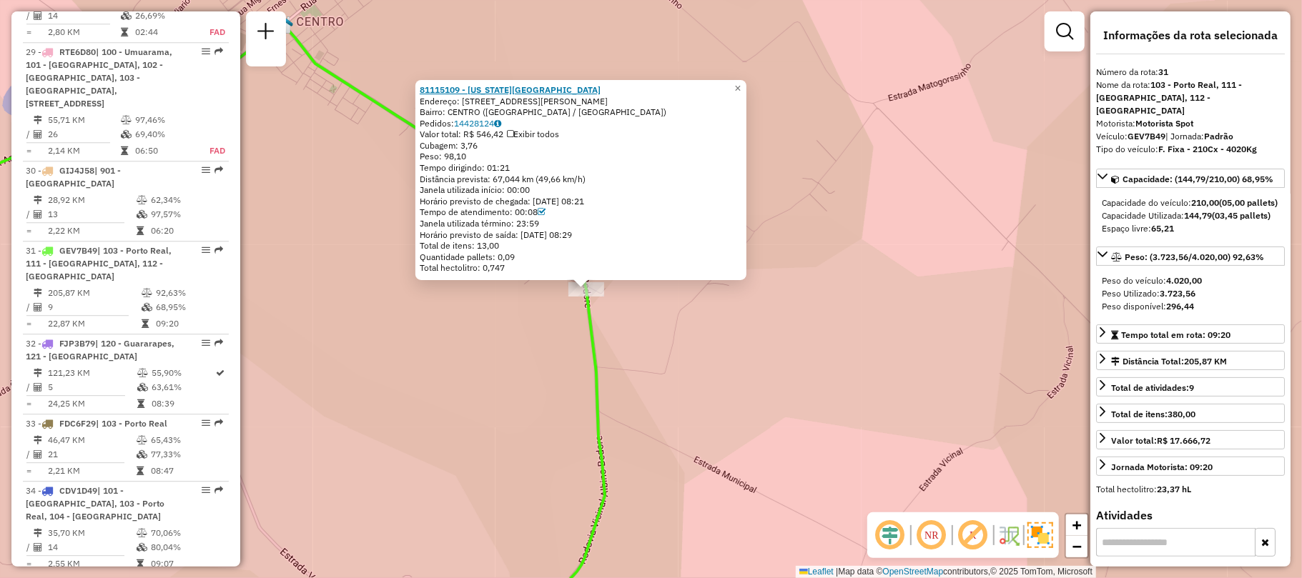
click at [523, 84] on strong "81115109 - WASHINGTON HIGOR DE" at bounding box center [510, 89] width 181 height 11
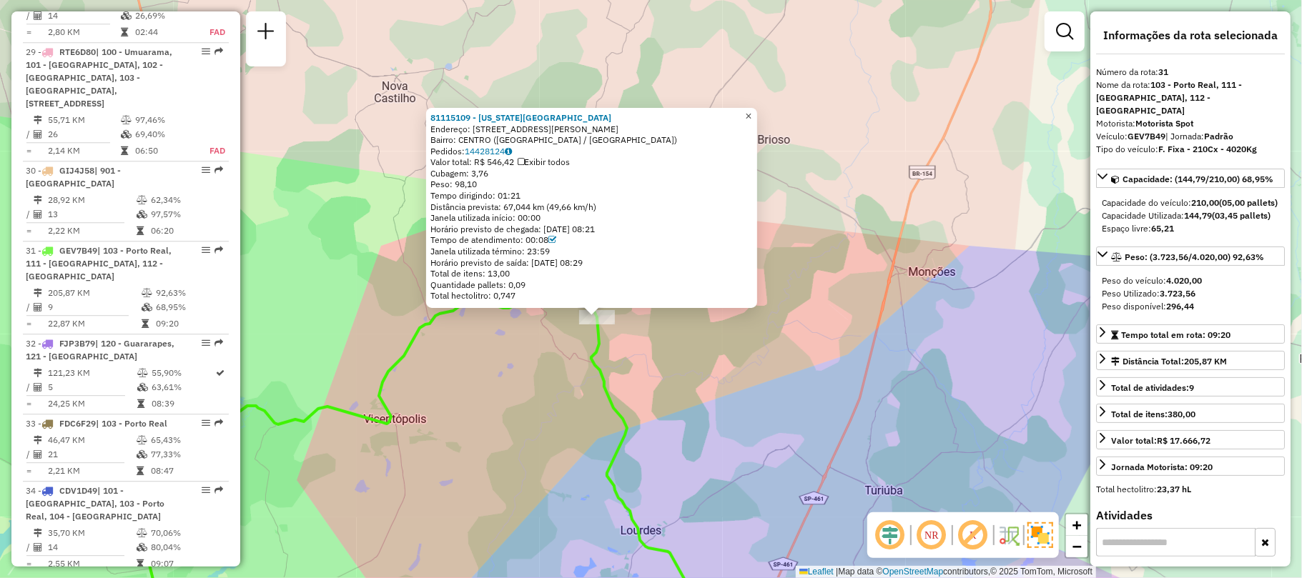
click at [751, 112] on span "×" at bounding box center [748, 116] width 6 height 12
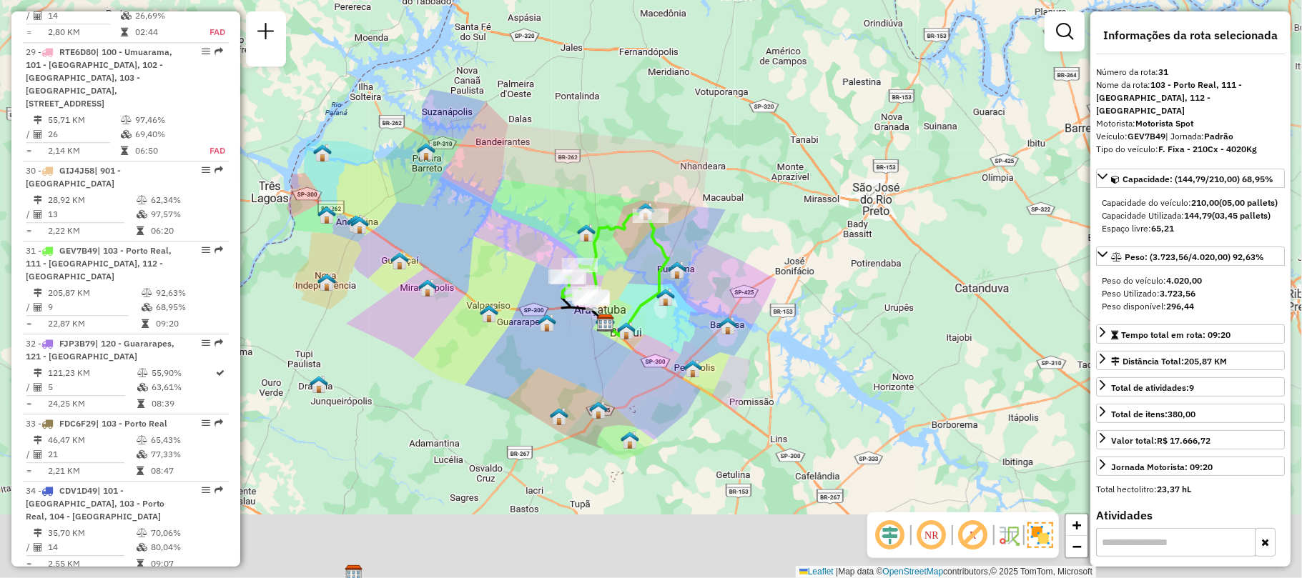
drag, startPoint x: 595, startPoint y: 359, endPoint x: 590, endPoint y: 280, distance: 78.7
click at [590, 280] on icon at bounding box center [606, 256] width 88 height 88
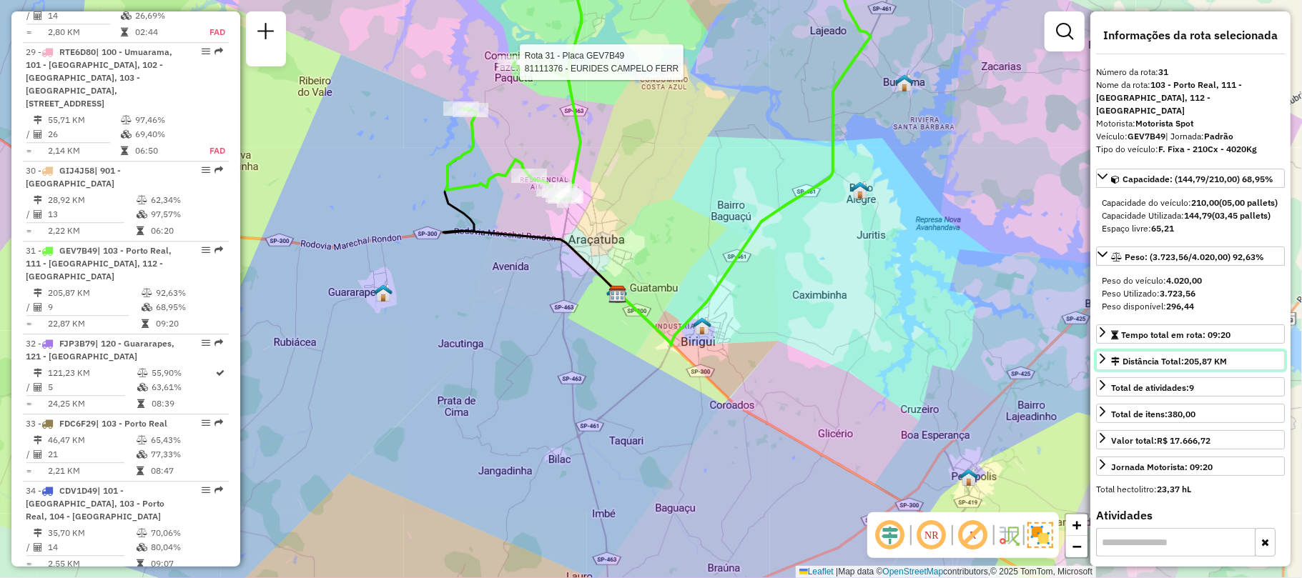
click at [1212, 367] on span "205,87 KM" at bounding box center [1205, 361] width 43 height 11
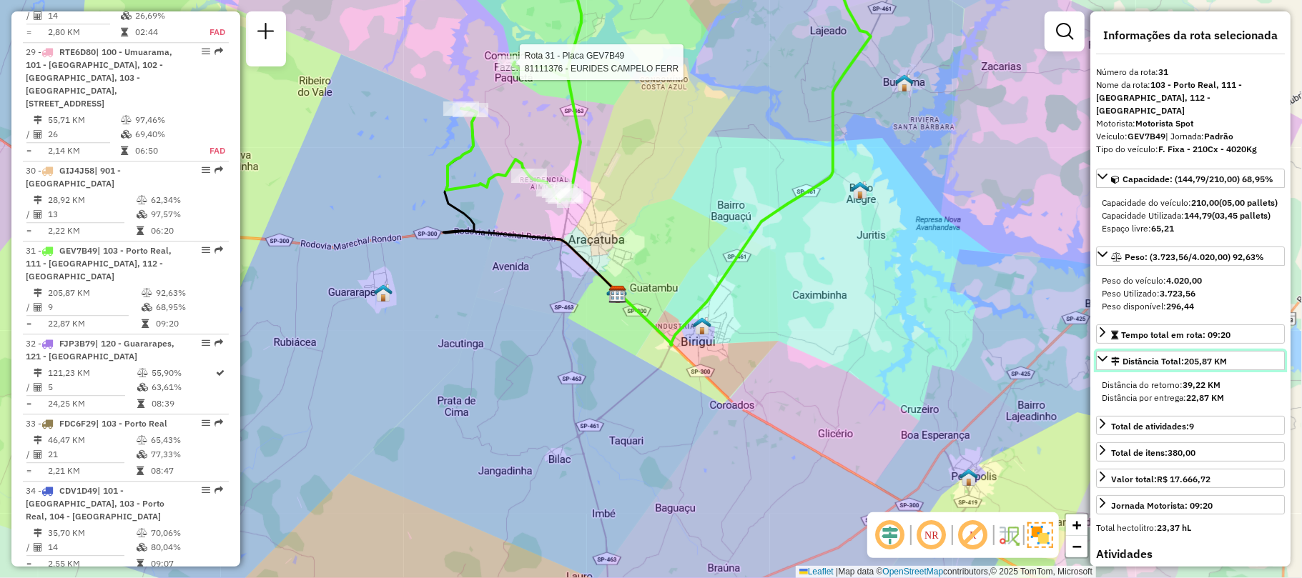
click at [1224, 368] on div "Distância Total: 205,87 KM" at bounding box center [1169, 361] width 116 height 13
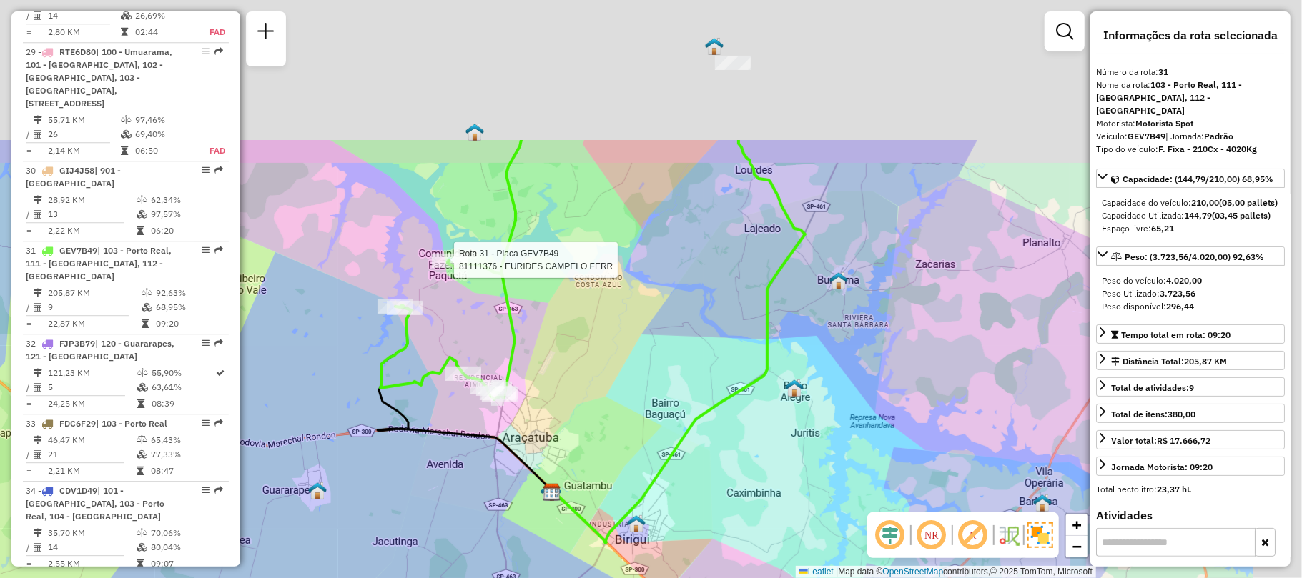
drag, startPoint x: 696, startPoint y: 154, endPoint x: 630, endPoint y: 352, distance: 208.8
click at [630, 352] on div "Rota 31 - Placa GEV7B49 81111376 - EURIDES CAMPELO FERR Janela de atendimento G…" at bounding box center [651, 289] width 1302 height 578
